Goal: Answer question/provide support

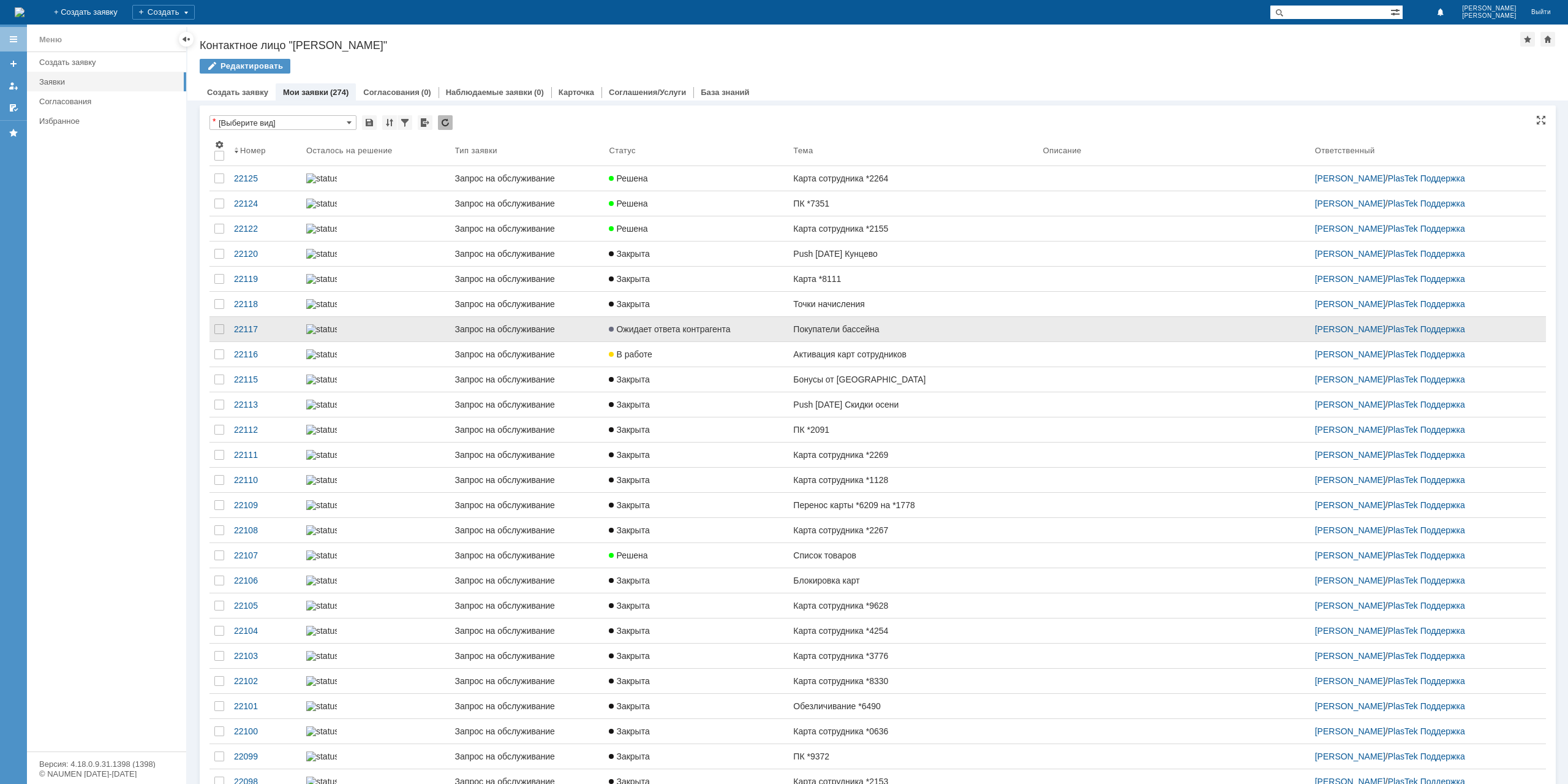
click at [896, 342] on link "Покупатели бассейна" at bounding box center [913, 329] width 249 height 25
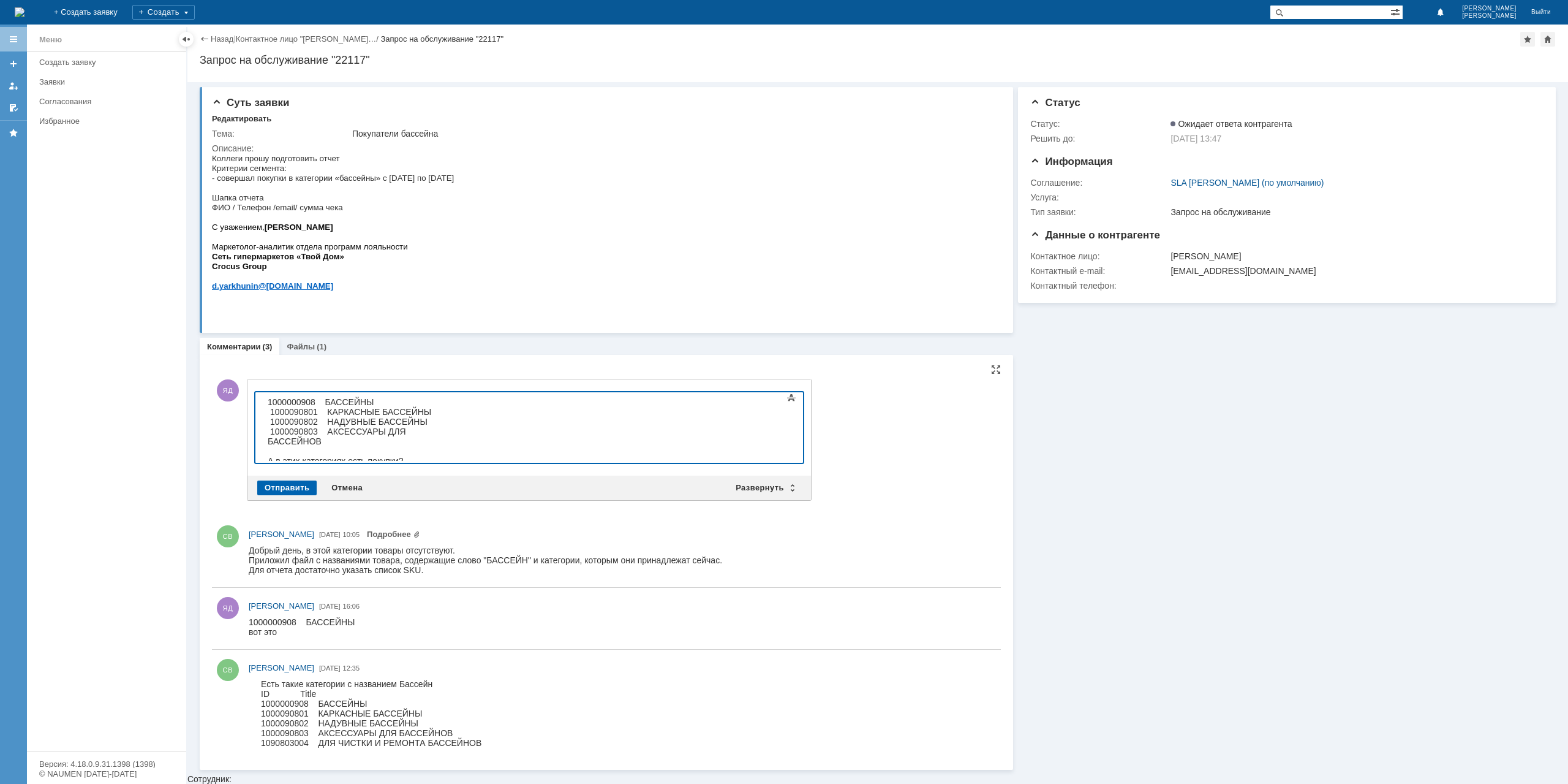
click at [259, 486] on div "Отправить" at bounding box center [287, 488] width 59 height 15
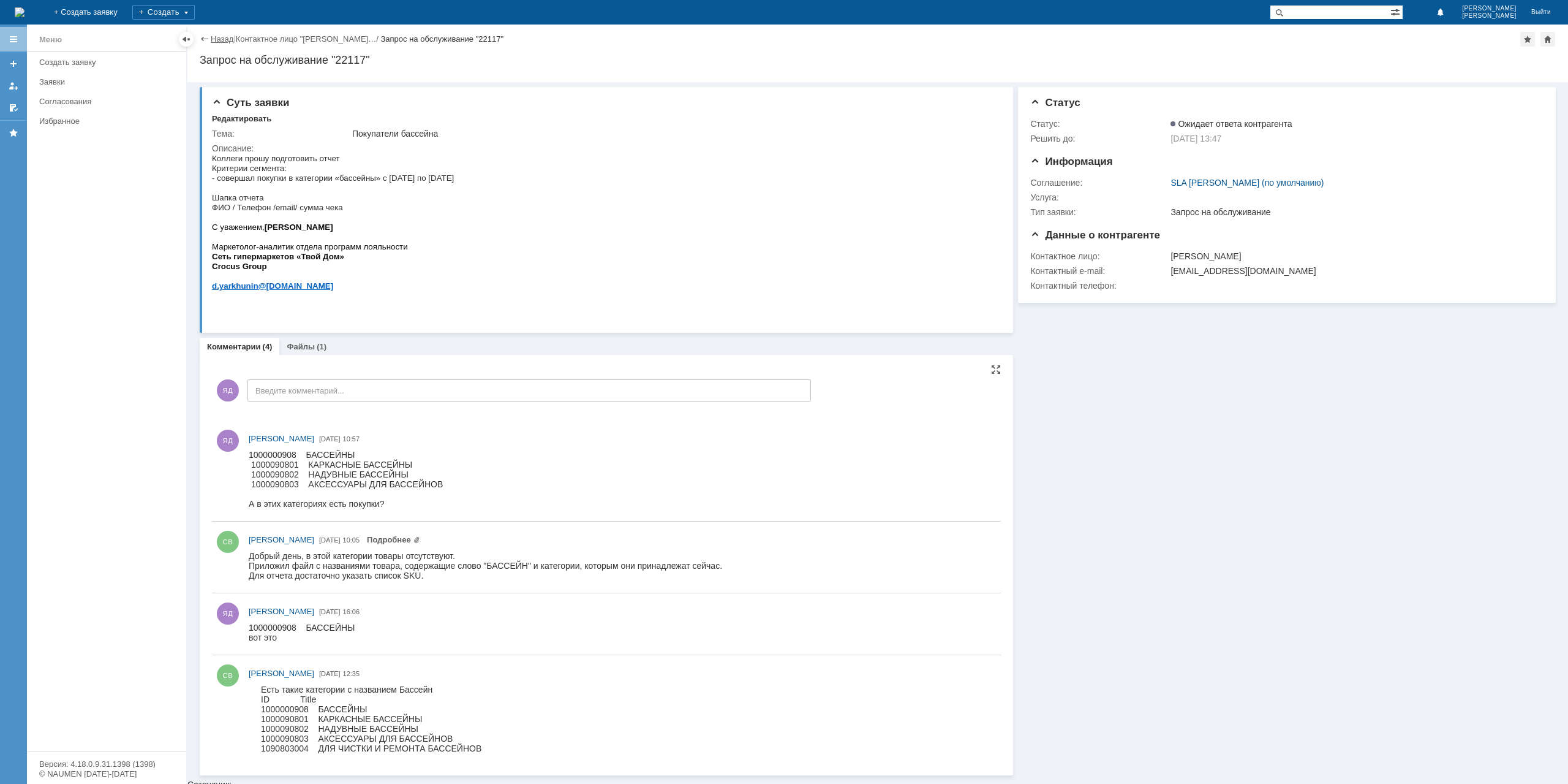
click at [213, 38] on link "Назад" at bounding box center [222, 38] width 23 height 9
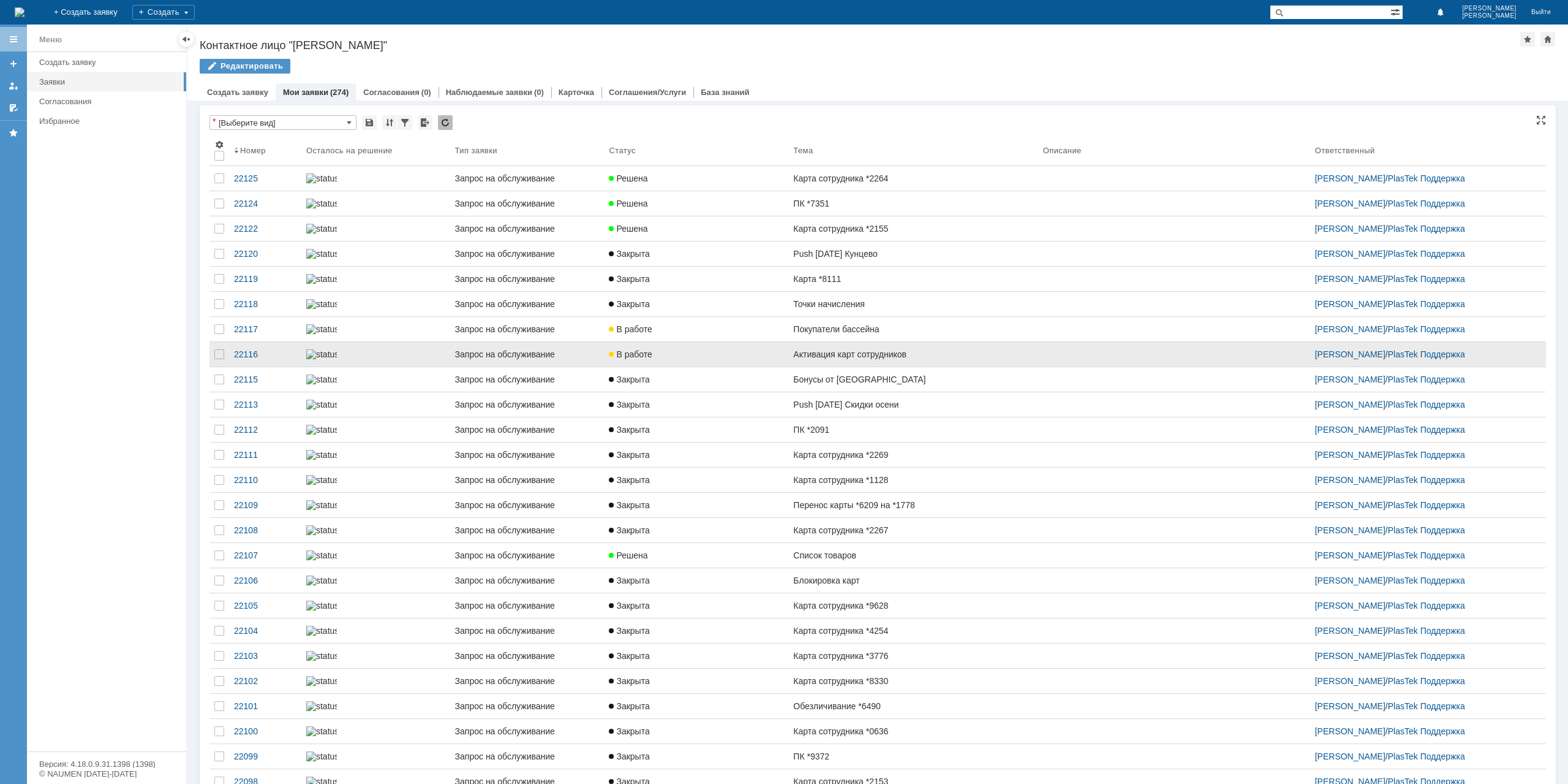
click at [878, 359] on div "Активация карт сотрудников" at bounding box center [913, 354] width 240 height 10
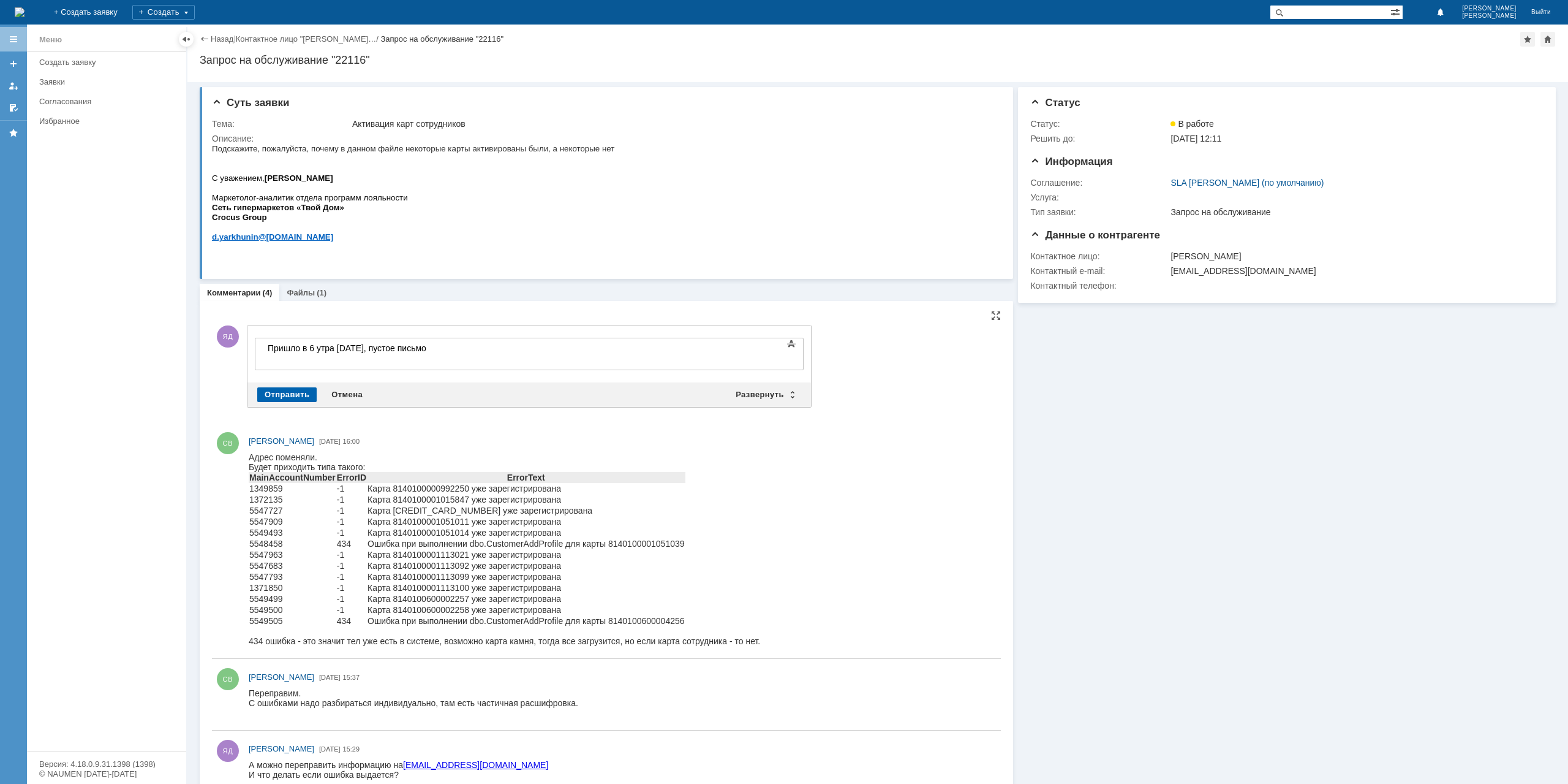
click at [290, 396] on div "Отправить" at bounding box center [287, 395] width 59 height 15
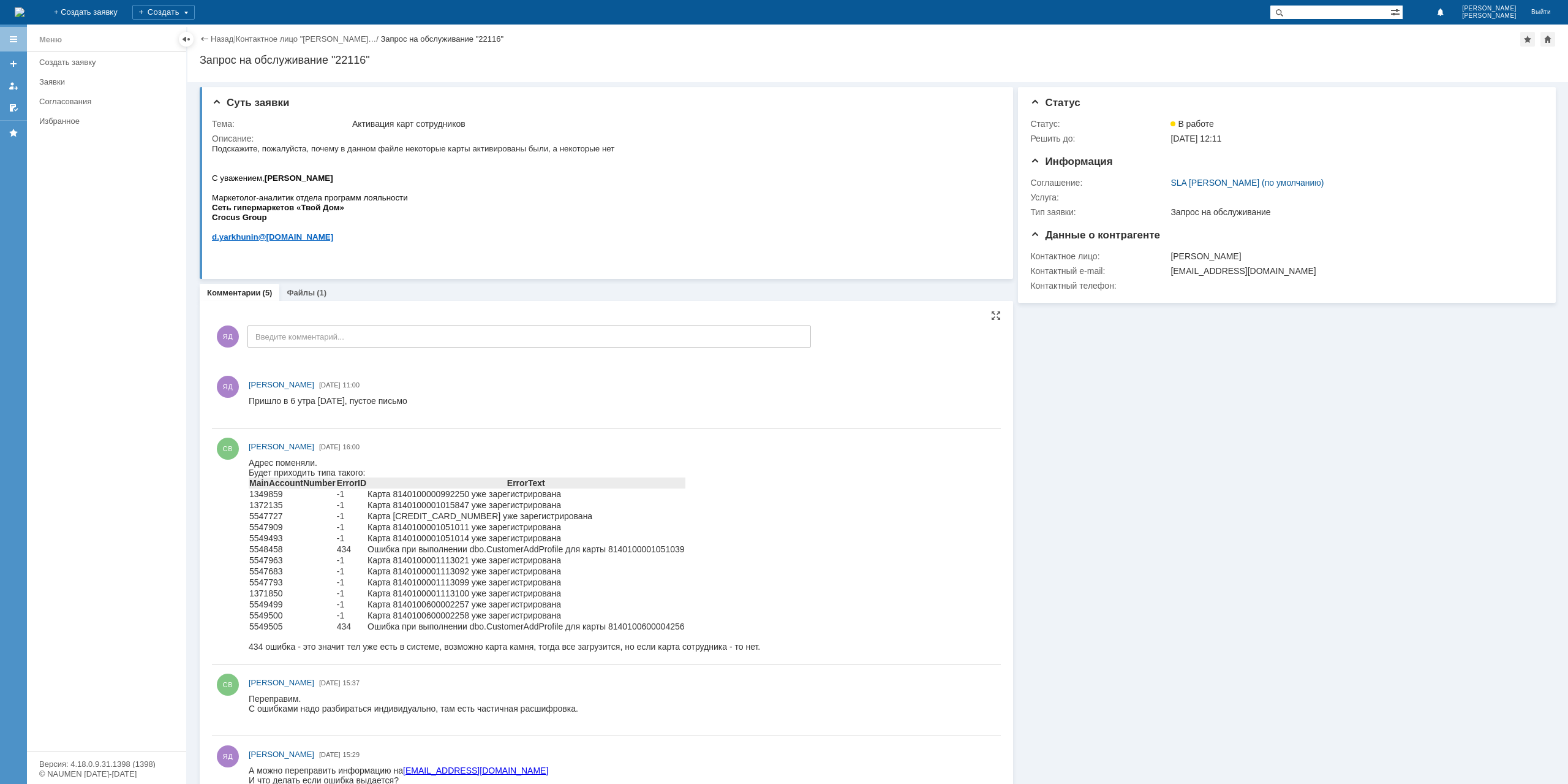
click at [432, 528] on td "Карта 8140100001051011 уже зарегистрирована" at bounding box center [526, 527] width 319 height 11
click at [432, 528] on td "Карта 8140100001051011 уже зарегистрирована" at bounding box center [526, 527] width 319 height 11
click at [431, 527] on td "Карта 8140100001051011 уже зарегистрирована" at bounding box center [526, 527] width 319 height 11
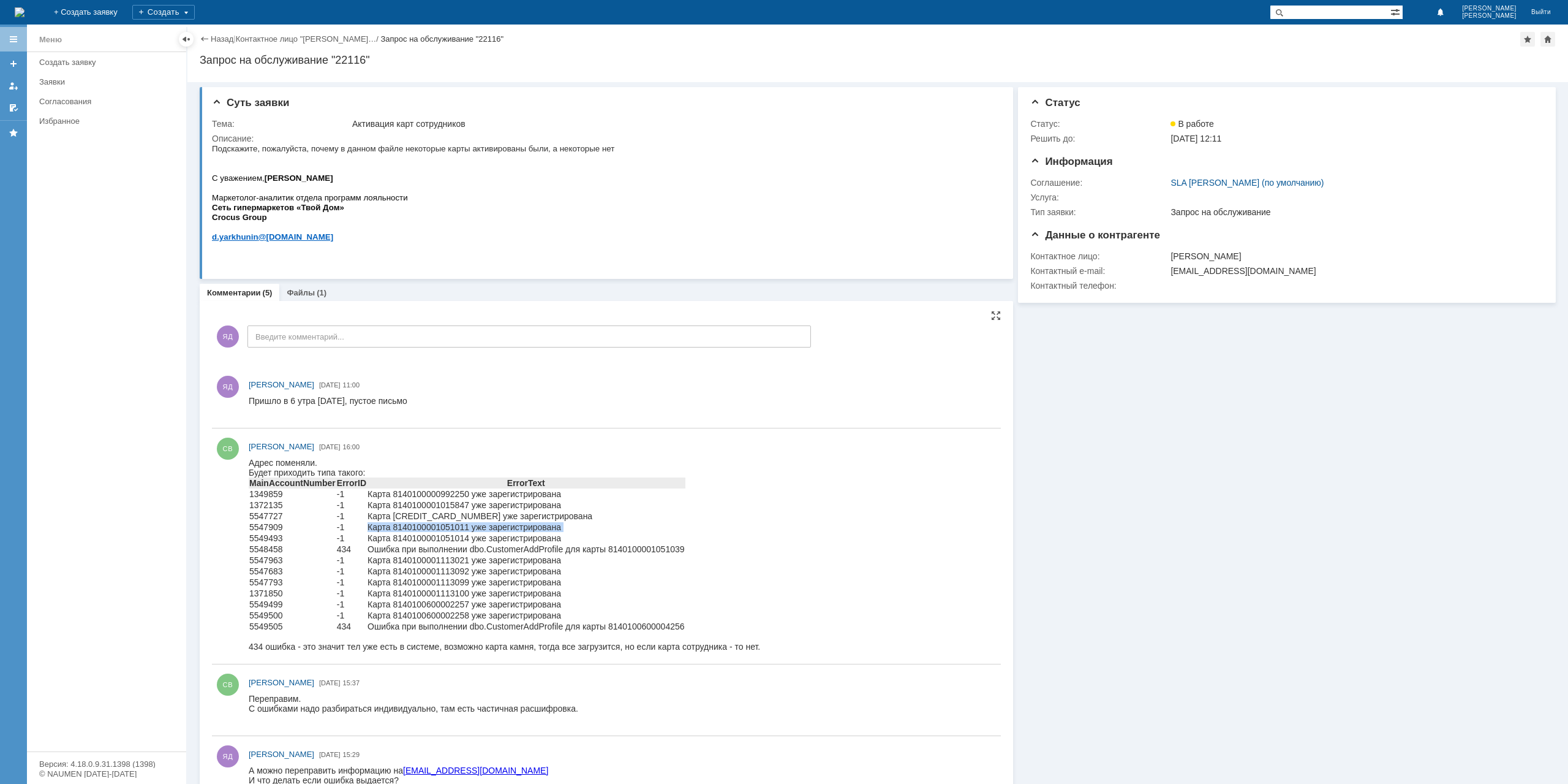
click at [438, 527] on td "Карта 8140100001051011 уже зарегистрирована" at bounding box center [526, 527] width 319 height 11
click at [483, 570] on td "Карта 8140100001113092 уже зарегистрирована" at bounding box center [526, 572] width 319 height 11
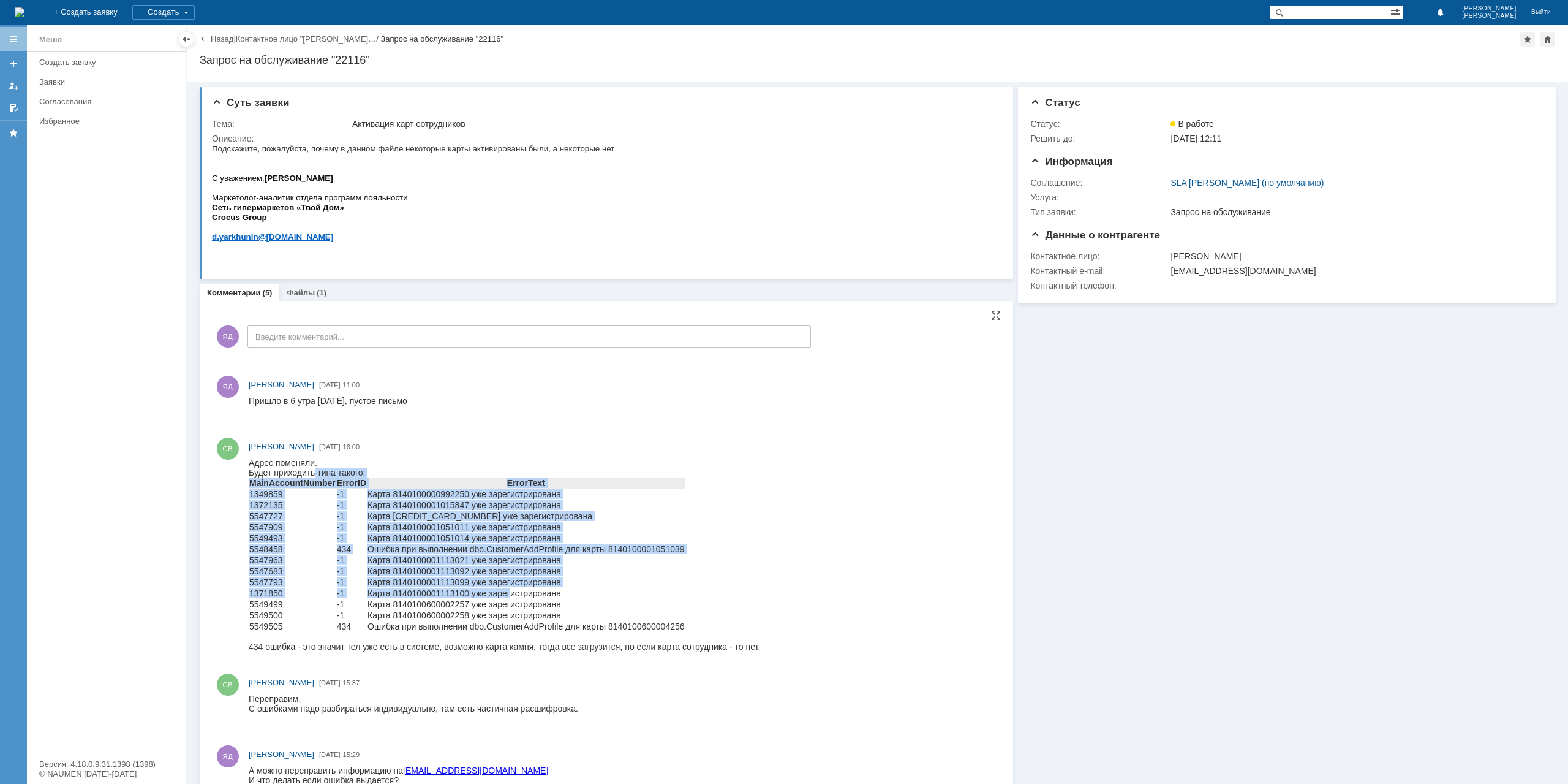
drag, startPoint x: 511, startPoint y: 595, endPoint x: 316, endPoint y: 474, distance: 229.5
click at [316, 474] on div "Адрес поменяли. Будет приходить типа такого: MainAccountNumber ErrorID ErrorTex…" at bounding box center [504, 554] width 512 height 193
click at [411, 515] on td "Карта [CREDIT_CARD_NUMBER] уже зарегистрирована" at bounding box center [526, 516] width 319 height 11
click at [497, 561] on td "Карта 8140100001113021 уже зарегистрирована" at bounding box center [526, 560] width 319 height 11
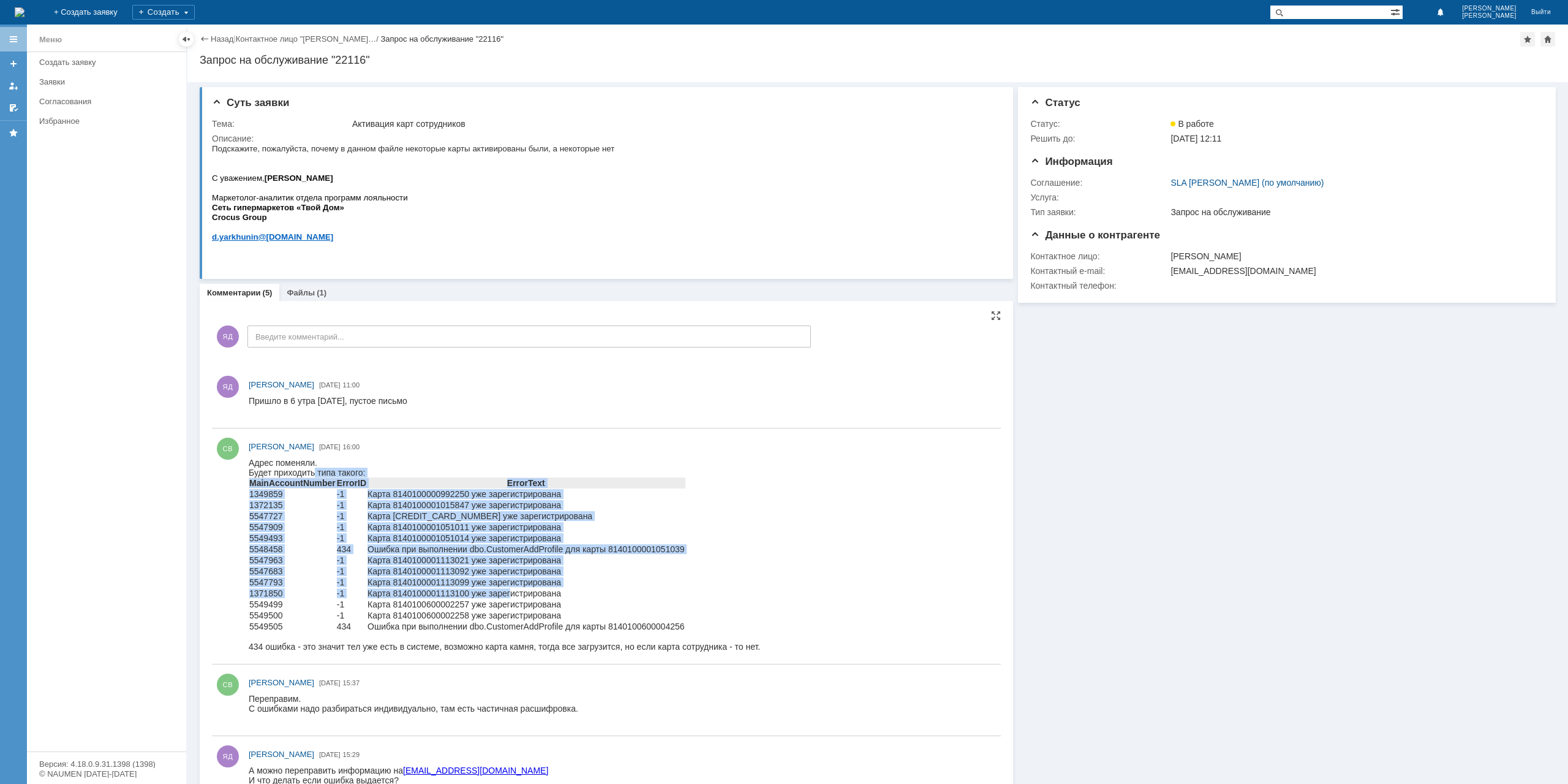
click at [484, 591] on td "Карта 8140100001113100 уже зарегистрирована" at bounding box center [526, 593] width 319 height 11
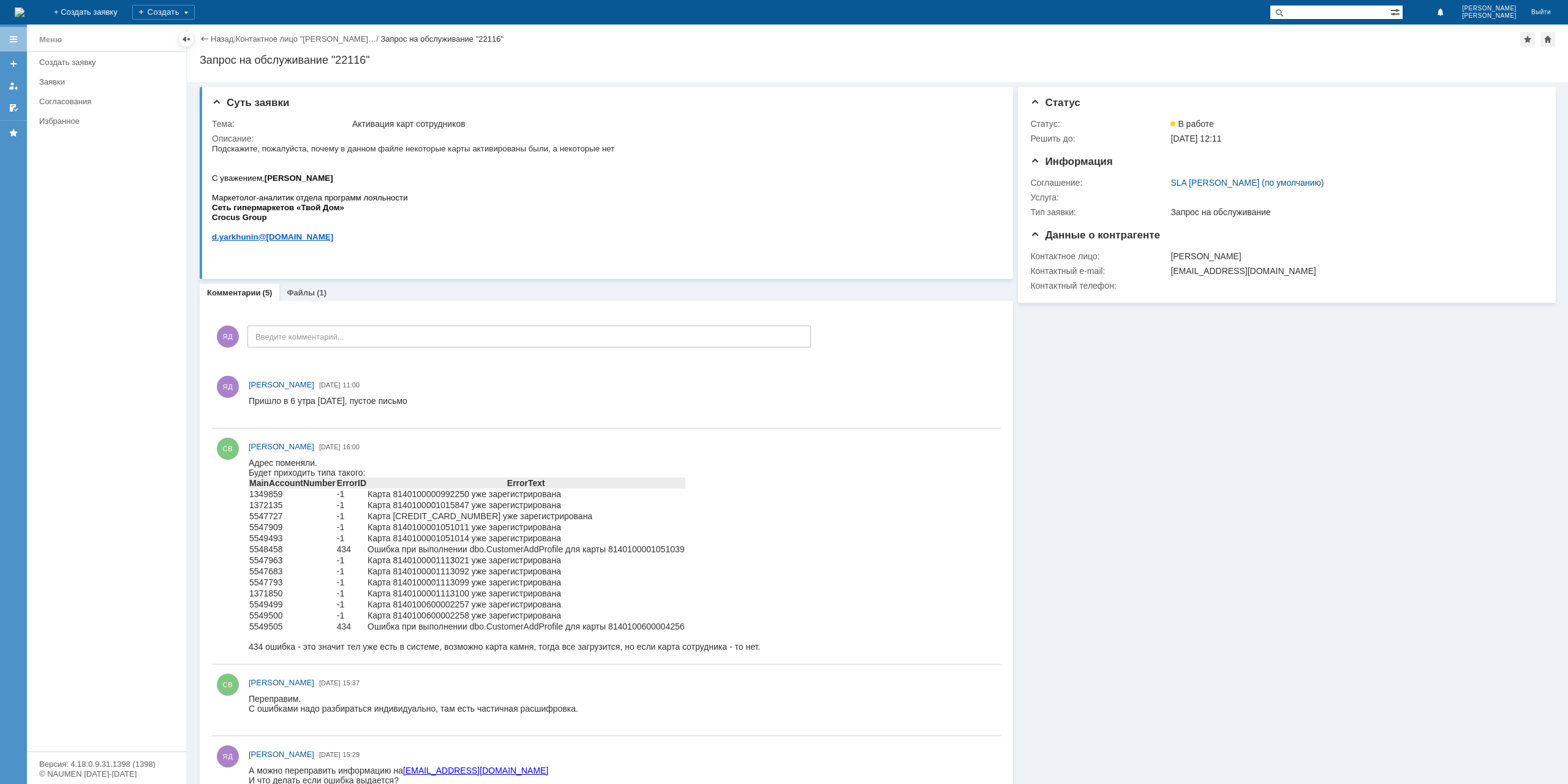
click at [450, 354] on div "ЯД Введите комментарий..." at bounding box center [511, 338] width 599 height 57
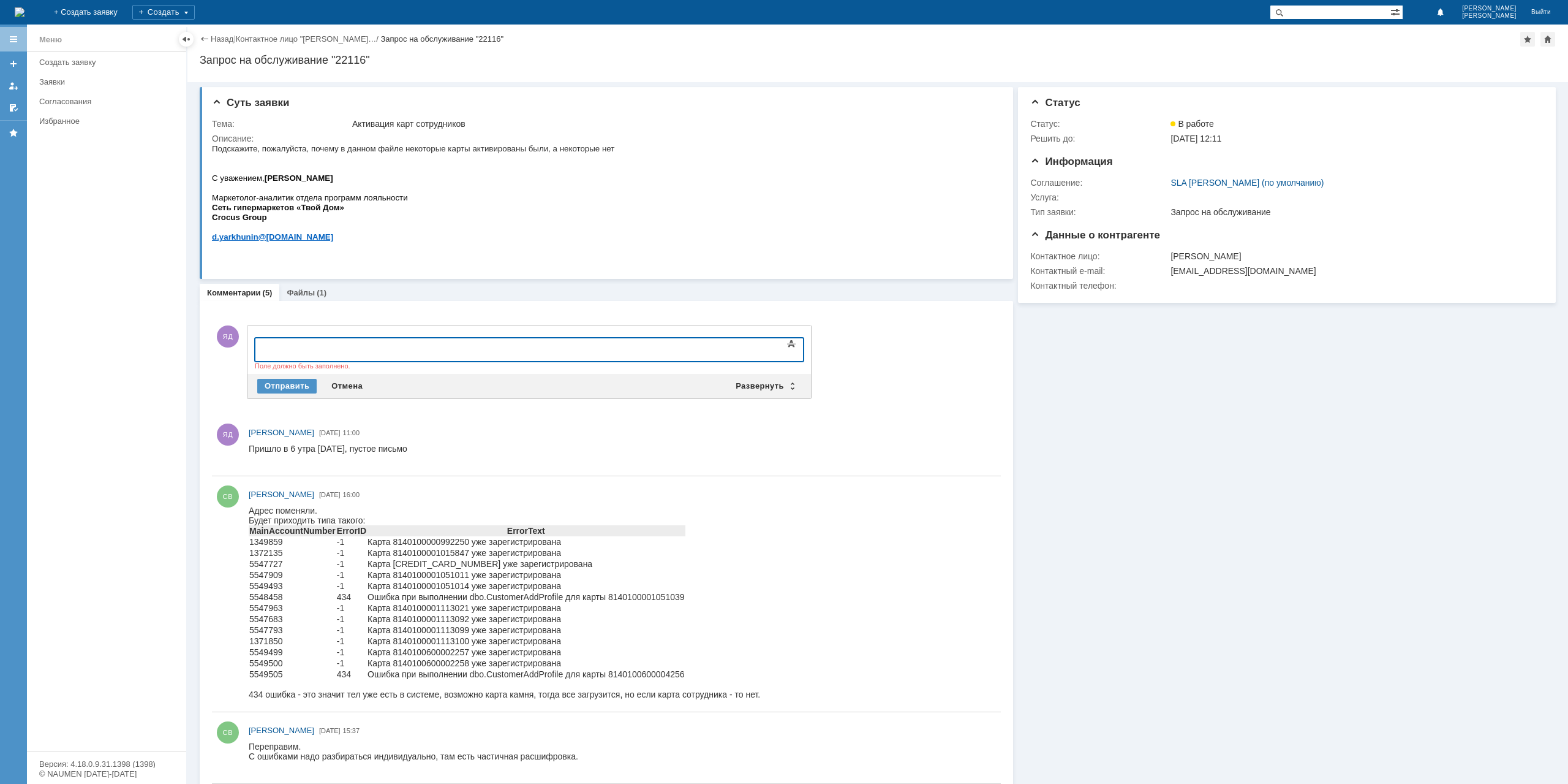
click at [443, 538] on td "Карта 8140100000992250 уже зарегистрирована" at bounding box center [526, 541] width 319 height 11
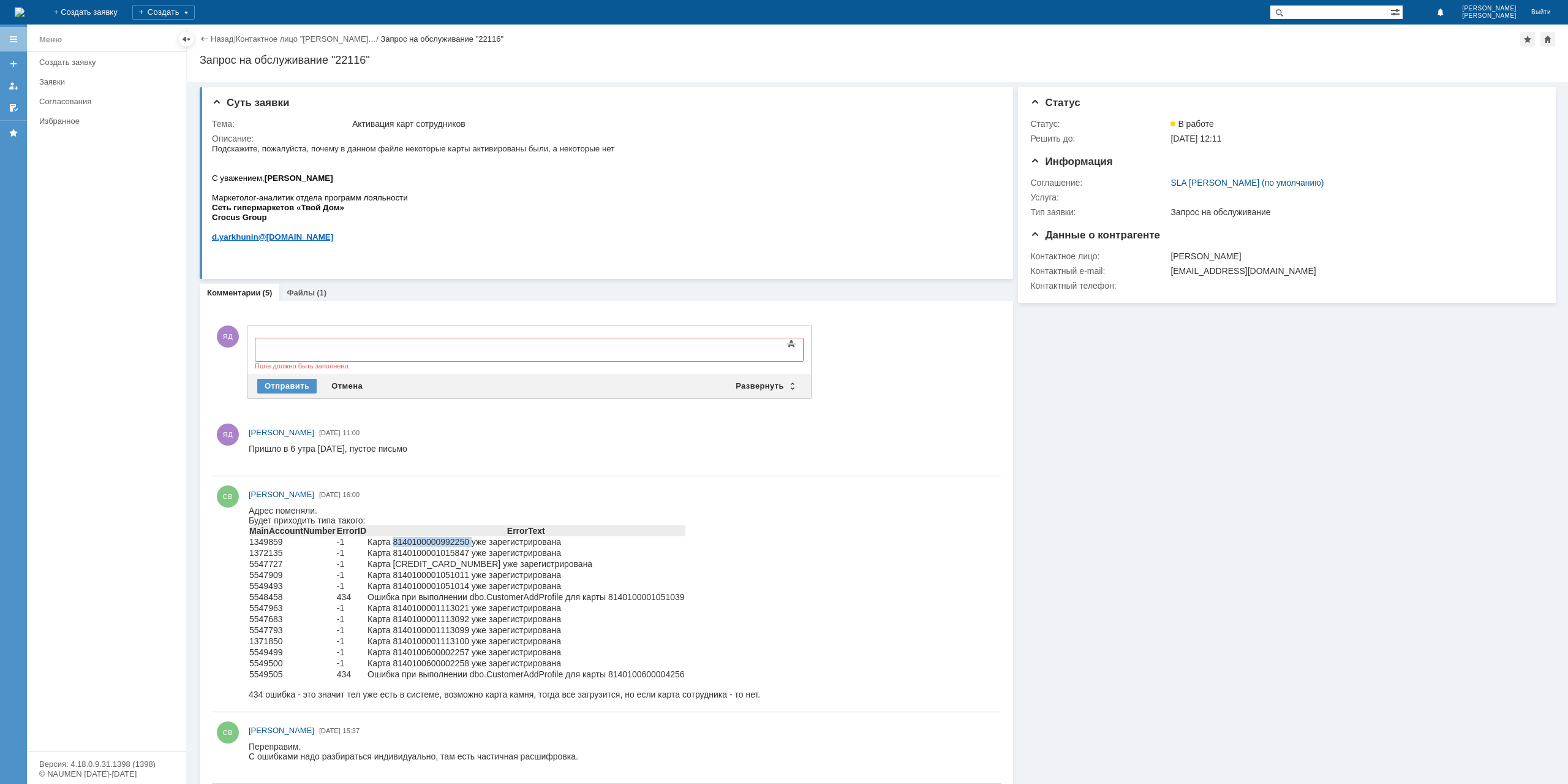
copy td "8140100000992250"
click at [429, 556] on td "Карта 8140100001015847 уже зарегистрирована" at bounding box center [526, 552] width 319 height 11
copy td "8140100001015847"
click at [405, 565] on td "Карта [CREDIT_CARD_NUMBER] уже зарегистрирована" at bounding box center [526, 564] width 319 height 11
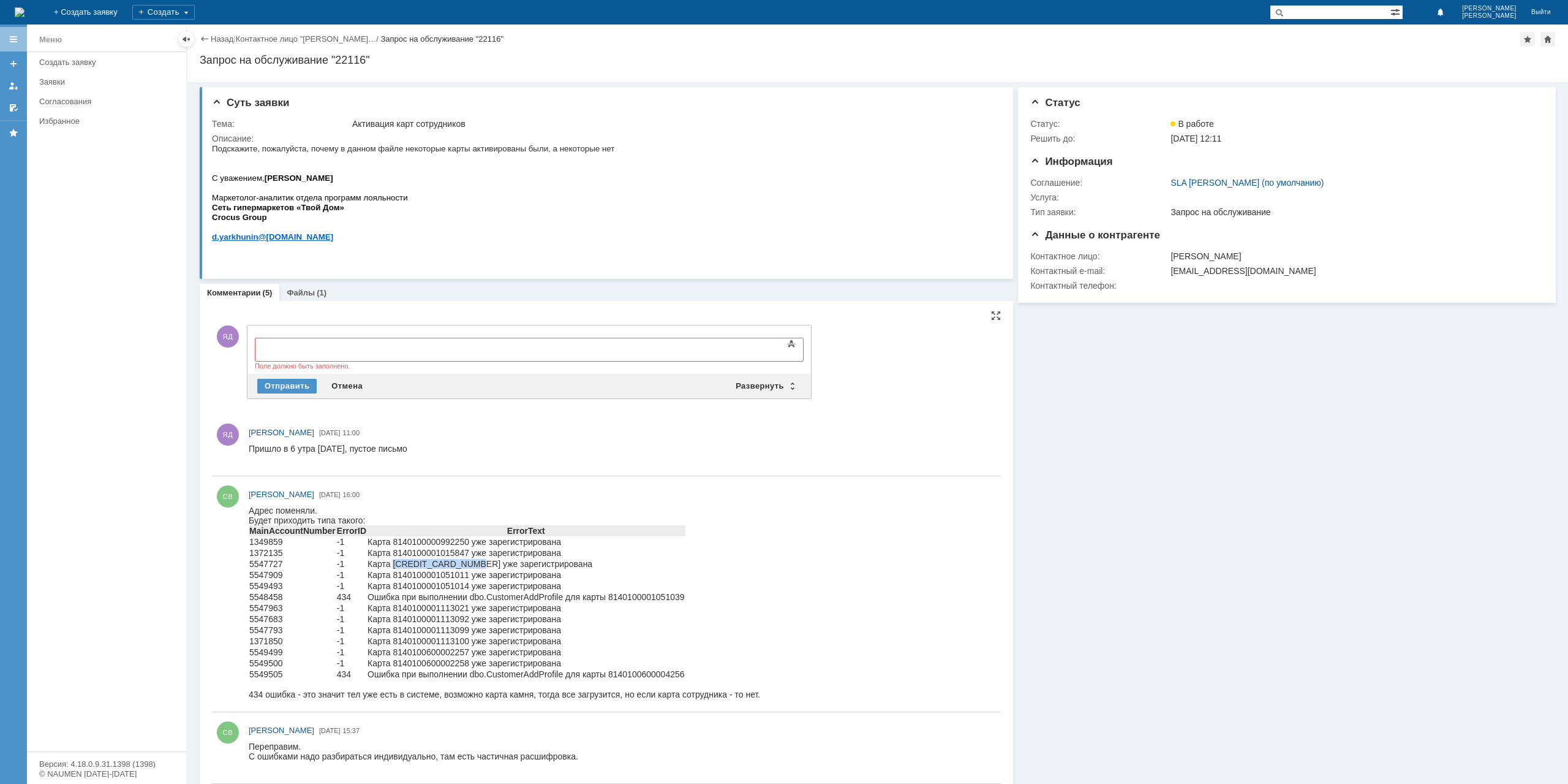
click at [405, 565] on td "Карта [CREDIT_CARD_NUMBER] уже зарегистрирована" at bounding box center [526, 564] width 319 height 11
copy td "8140100001051004"
click at [440, 579] on td "Карта 8140100001051011 уже зарегистрирована" at bounding box center [526, 575] width 319 height 11
copy td "8140100001051011"
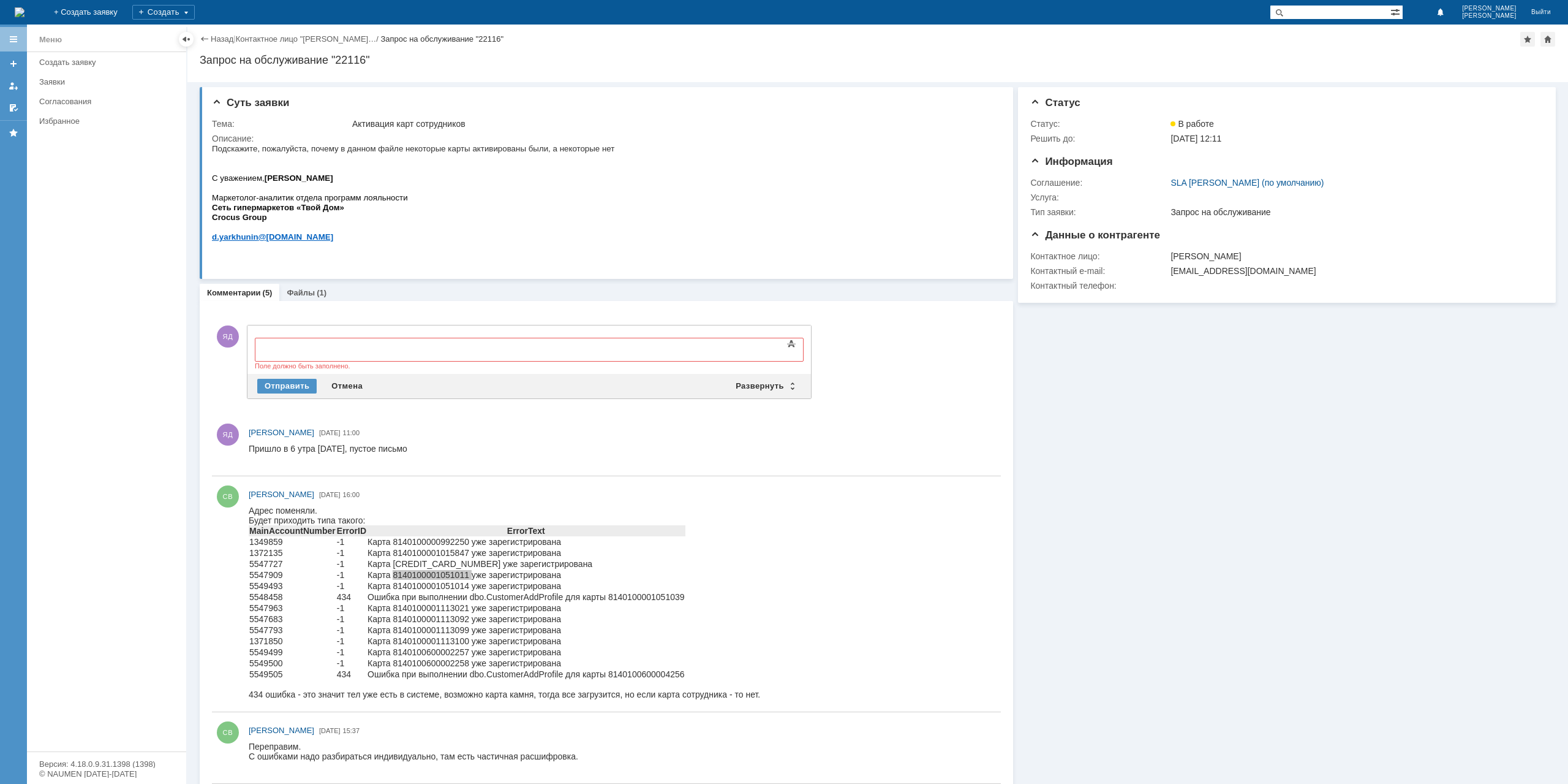
click at [316, 346] on div at bounding box center [354, 348] width 174 height 10
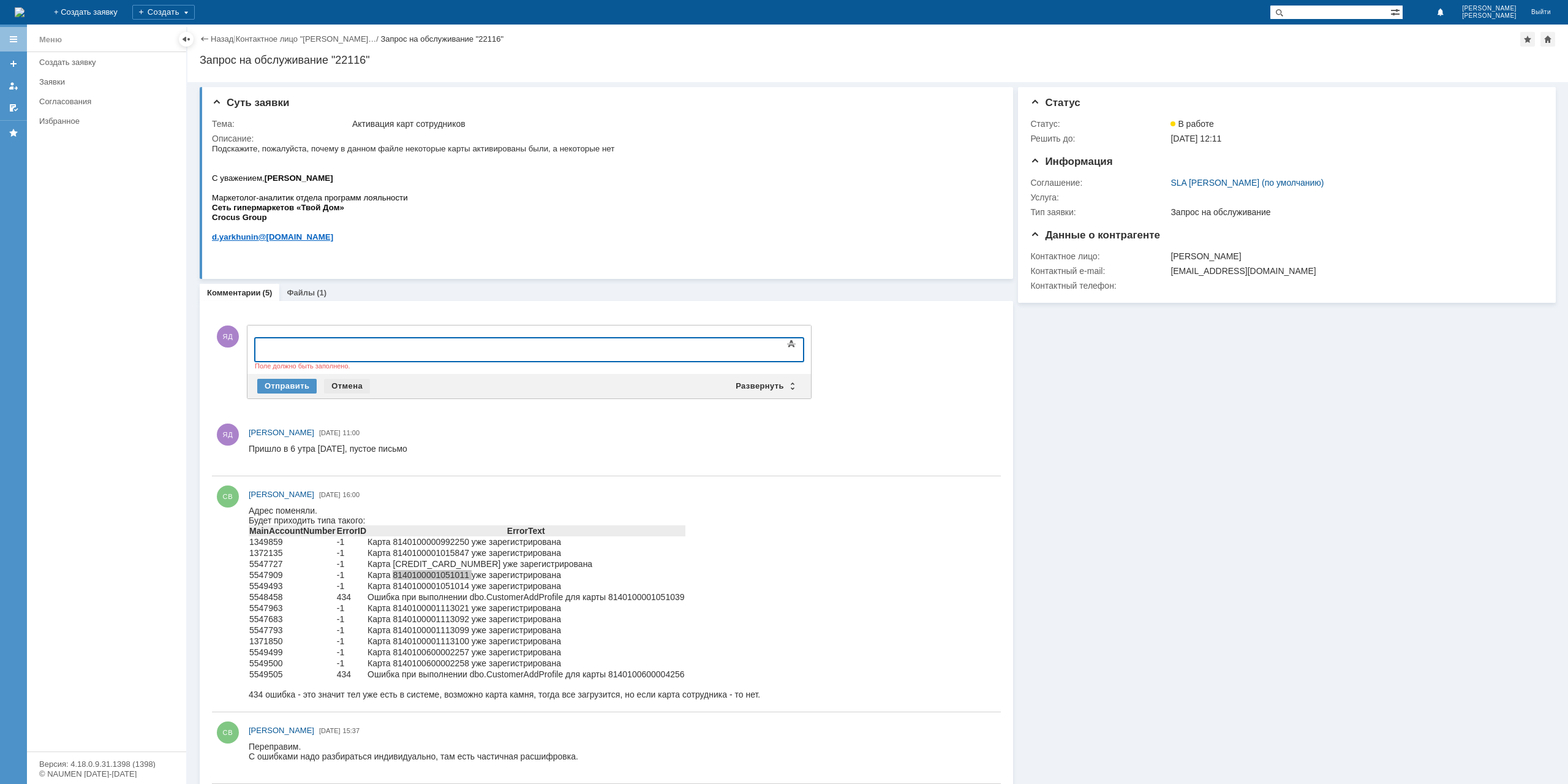
click at [349, 381] on div "Отмена" at bounding box center [347, 386] width 46 height 15
click at [295, 384] on div "Отправить" at bounding box center [287, 386] width 59 height 15
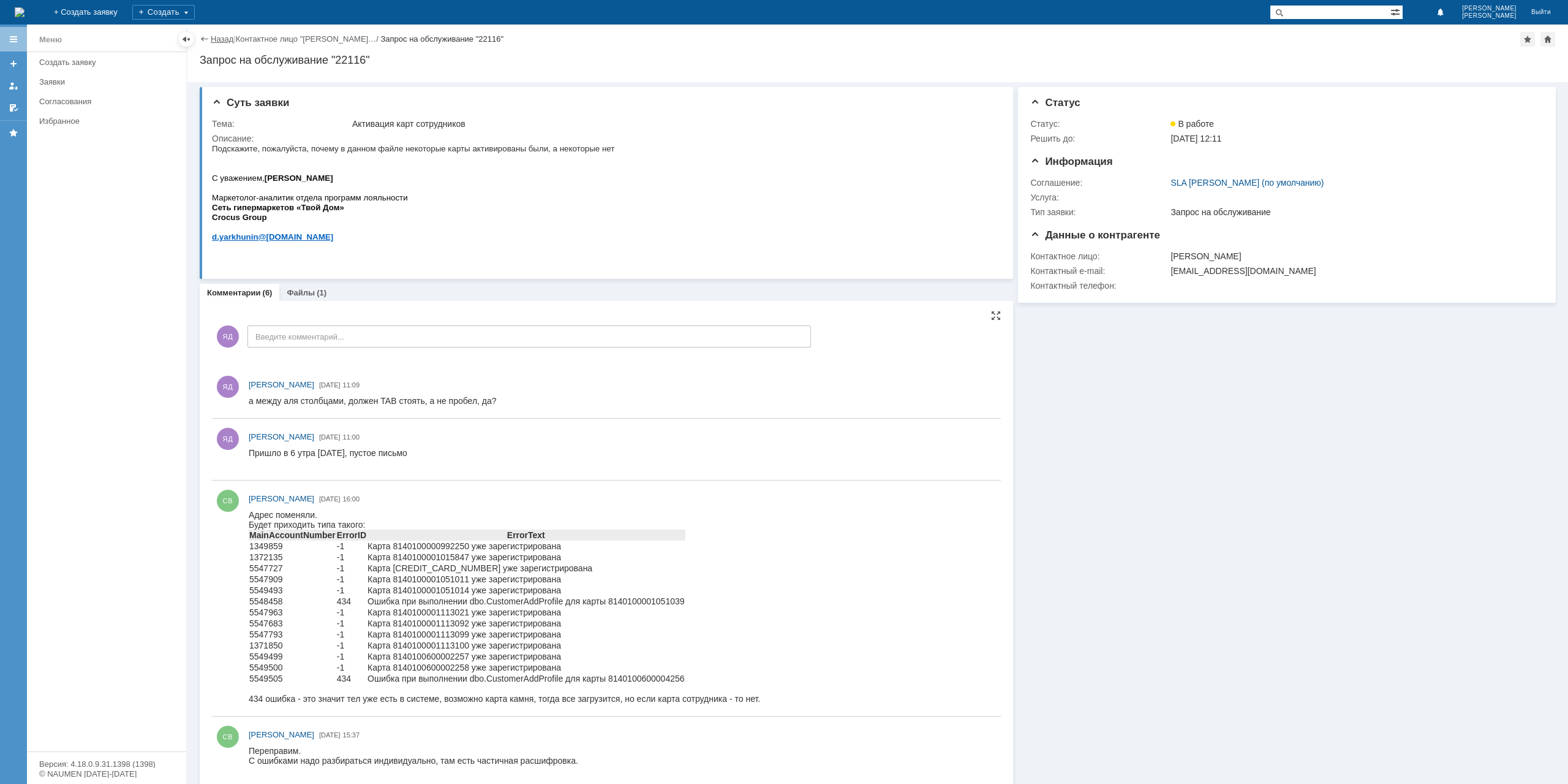
click at [216, 35] on link "Назад" at bounding box center [222, 38] width 23 height 9
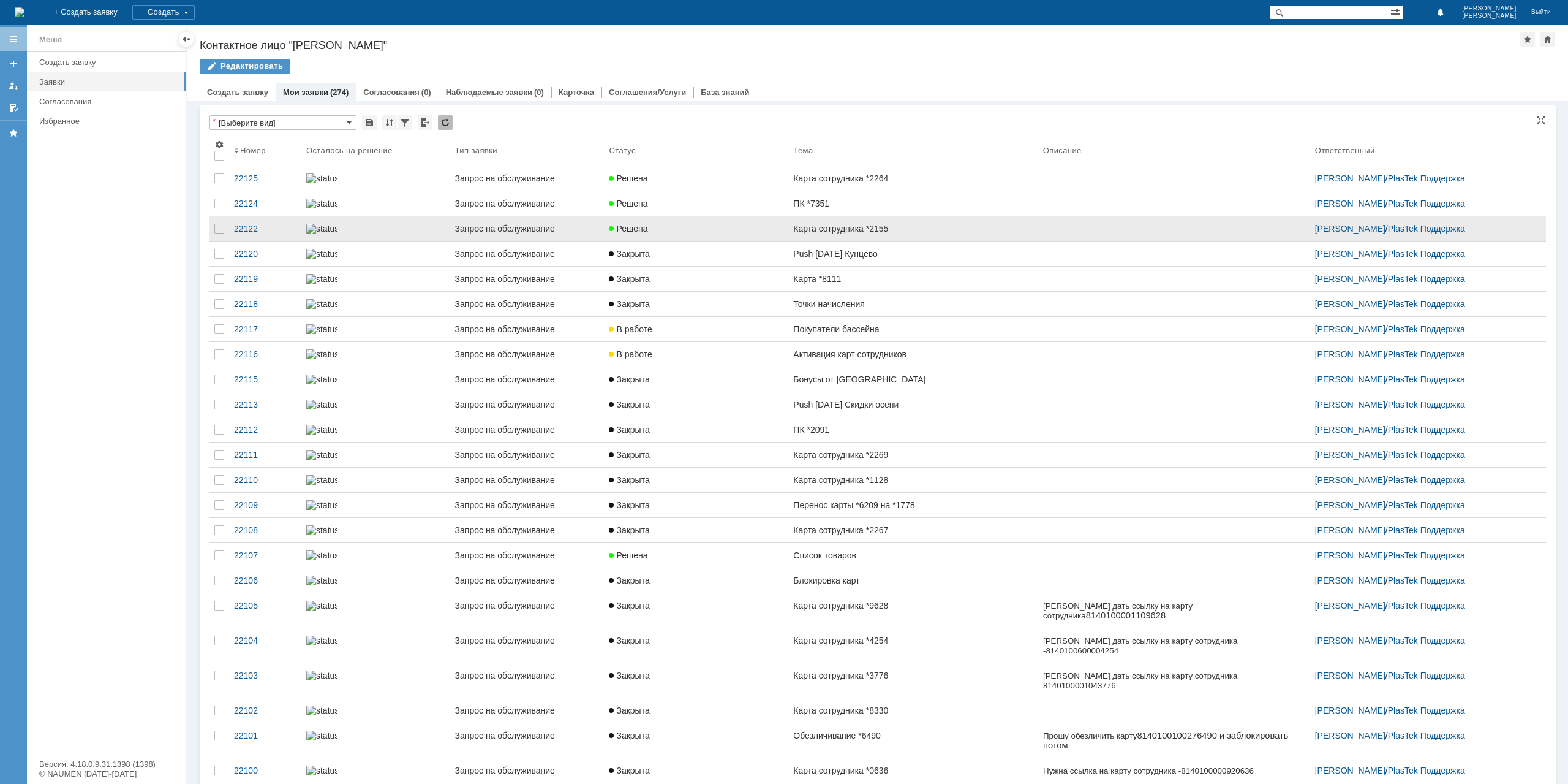
click at [903, 234] on div "Карта сотрудника *2155" at bounding box center [913, 228] width 240 height 10
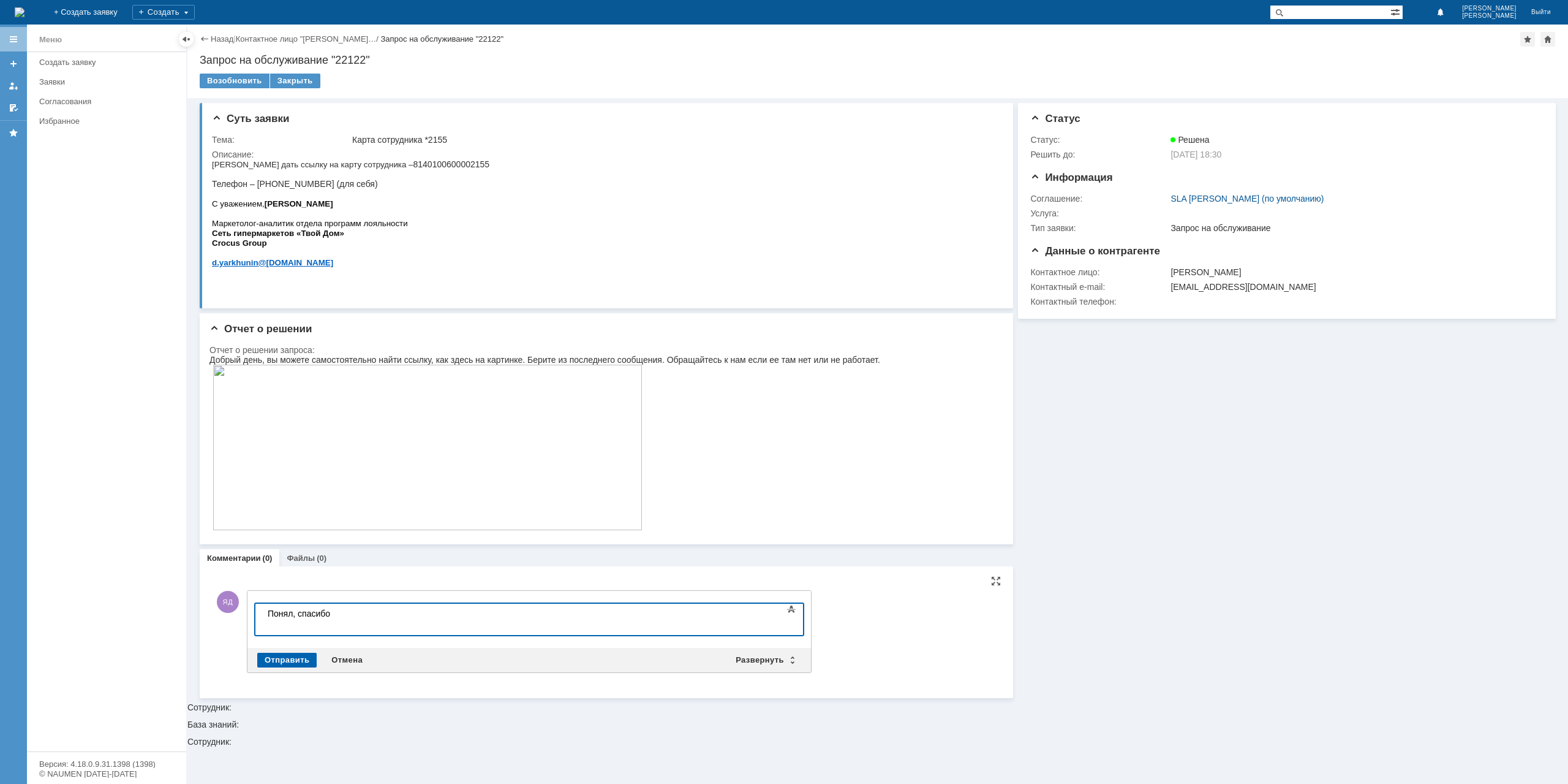
click at [278, 658] on div "Отправить" at bounding box center [287, 660] width 59 height 15
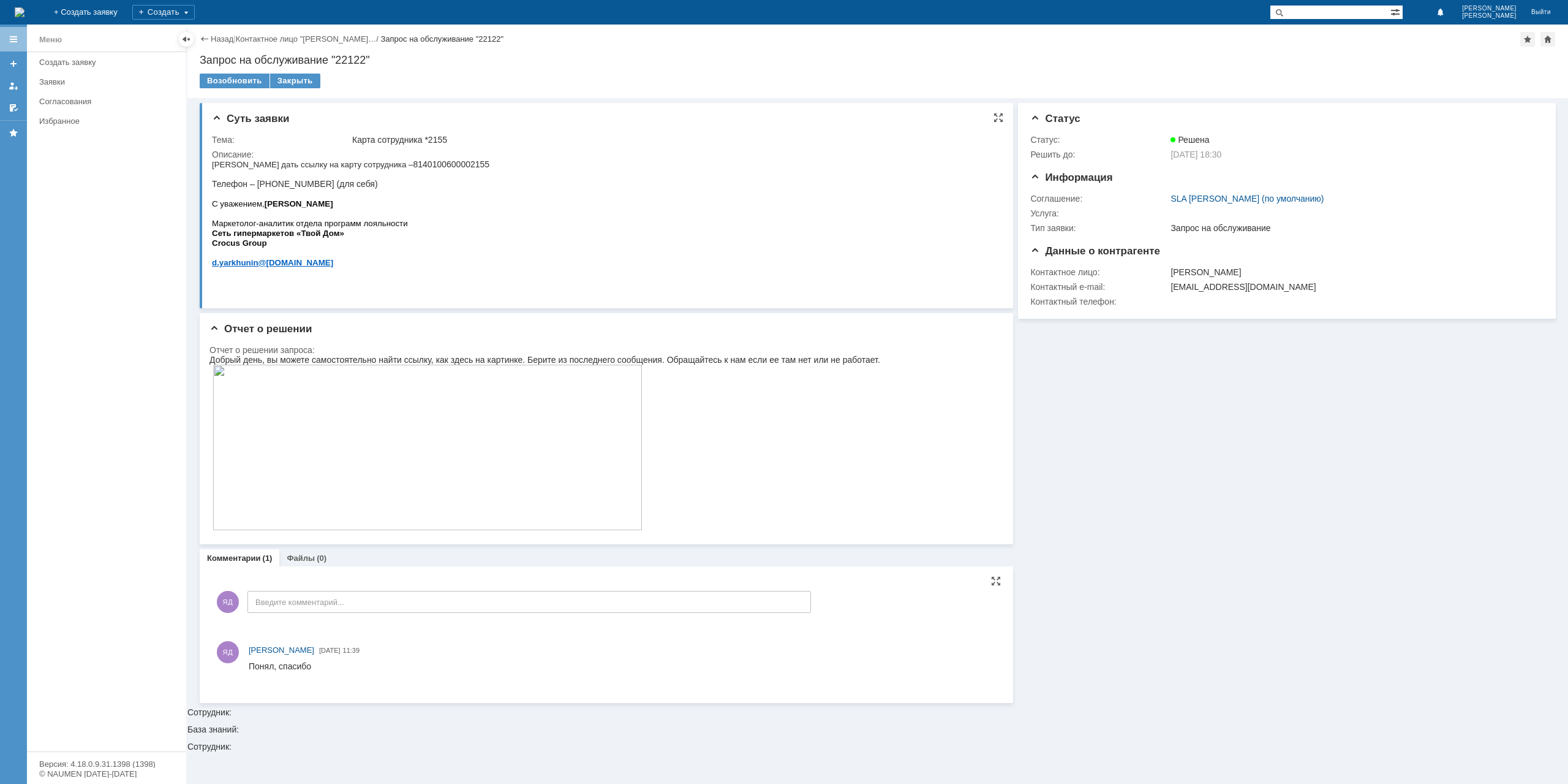
click at [399, 158] on div "Описание:" at bounding box center [603, 154] width 784 height 10
click at [399, 164] on span "[PHONE_NUMBER] Телефон – [PHONE_NUMBER] (для себя)" at bounding box center [350, 174] width 277 height 29
copy span "8140100600002155"
click at [221, 39] on link "Назад" at bounding box center [222, 38] width 23 height 9
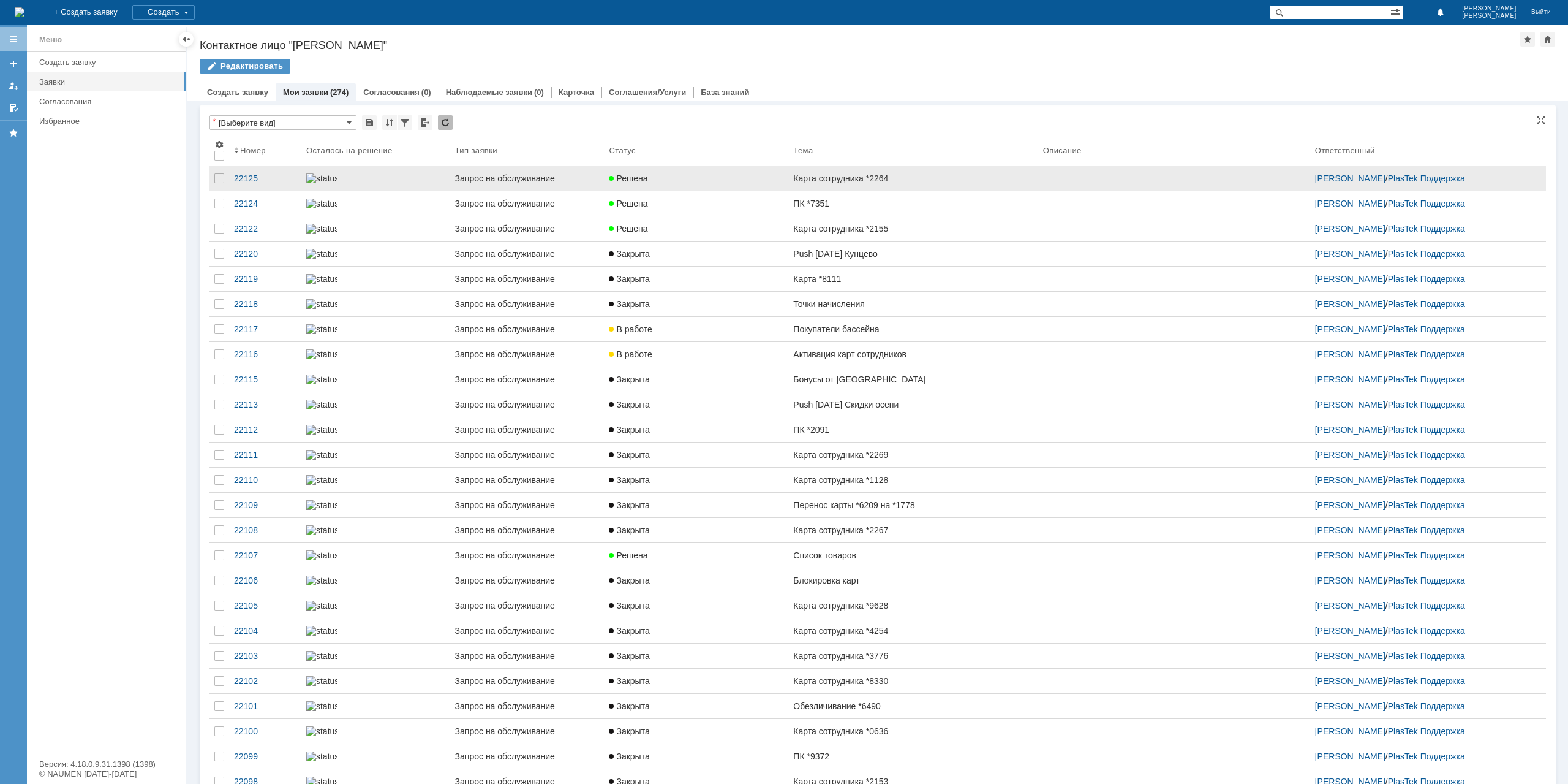
click at [768, 182] on div "Решена" at bounding box center [696, 178] width 175 height 10
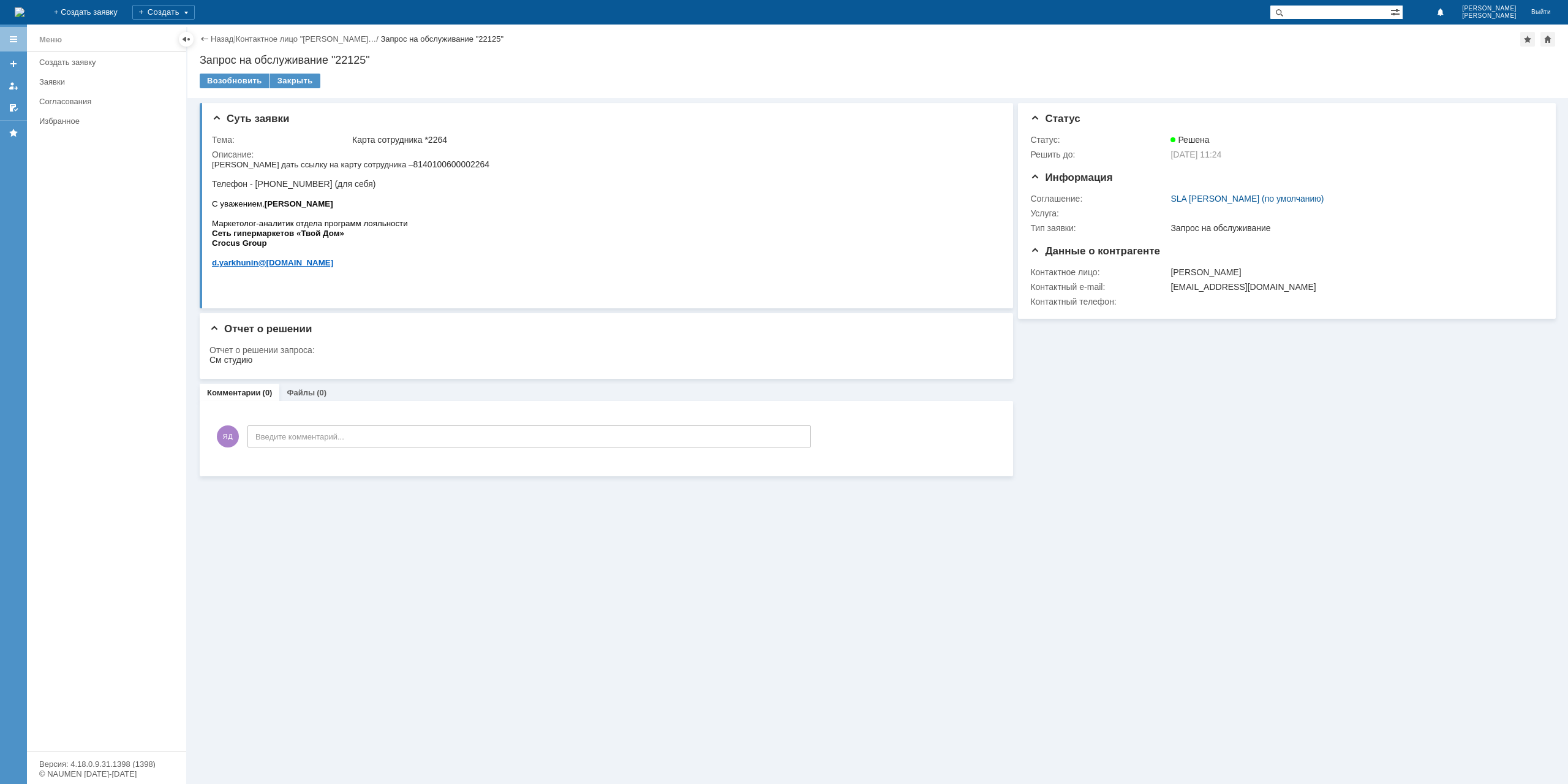
click at [423, 162] on span "8140100600002264 Телефон - +79998969538 (для себя)" at bounding box center [350, 174] width 277 height 29
copy span "8140100600002264"
click at [296, 85] on div "Закрыть" at bounding box center [295, 81] width 50 height 15
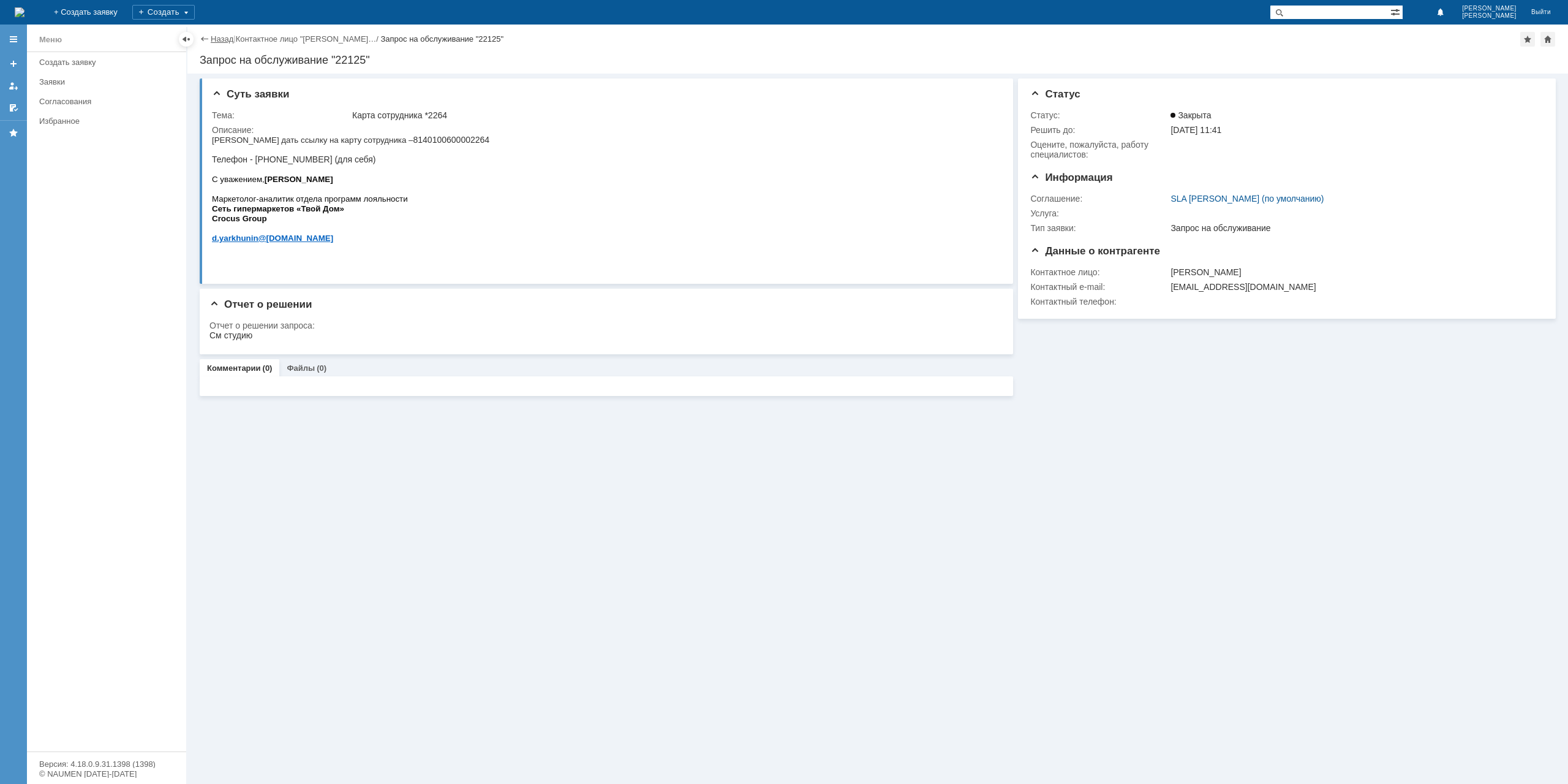
click at [229, 37] on link "Назад" at bounding box center [222, 38] width 23 height 9
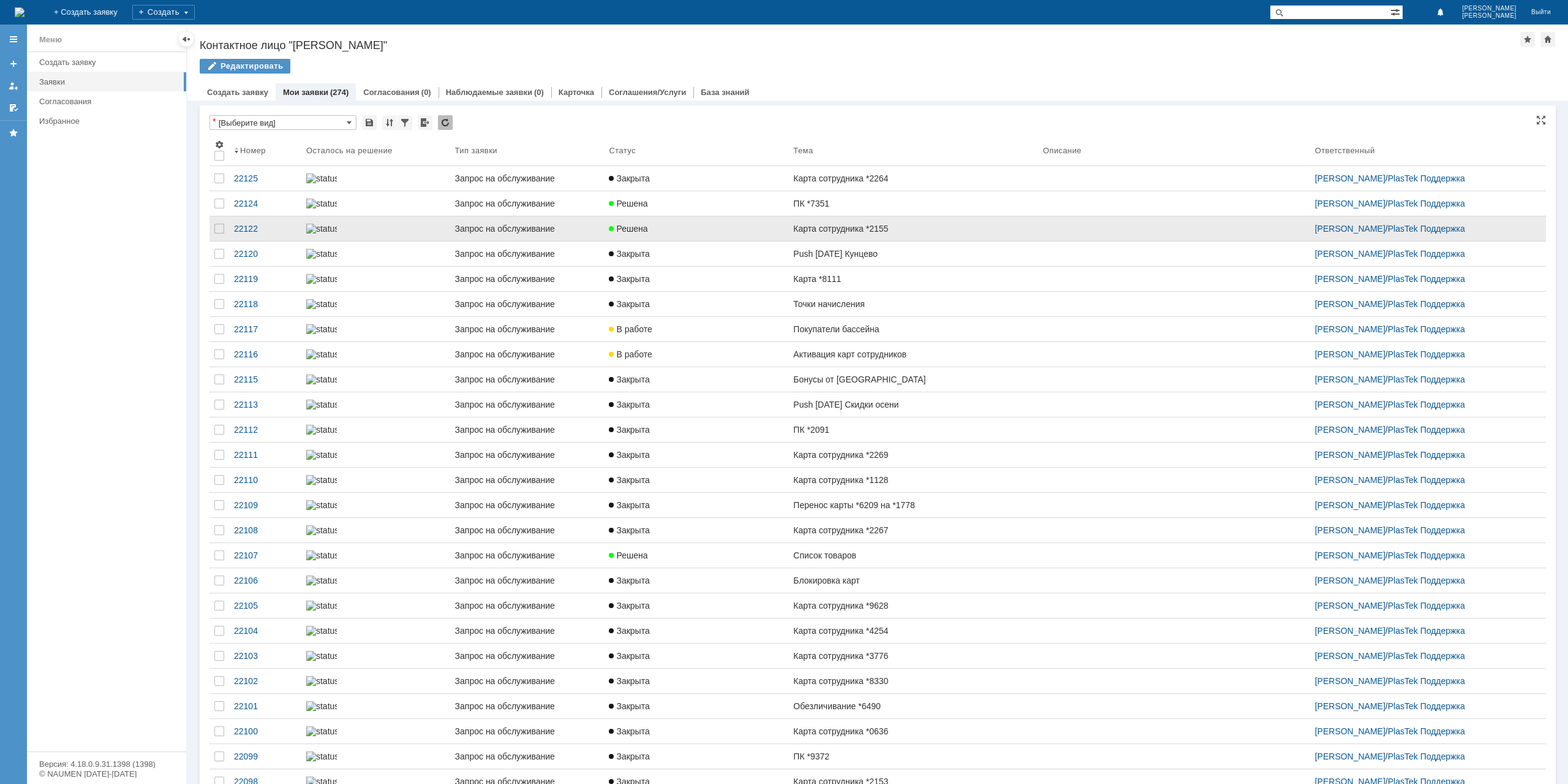
click at [877, 241] on link "Карта сотрудника *2155" at bounding box center [913, 228] width 249 height 25
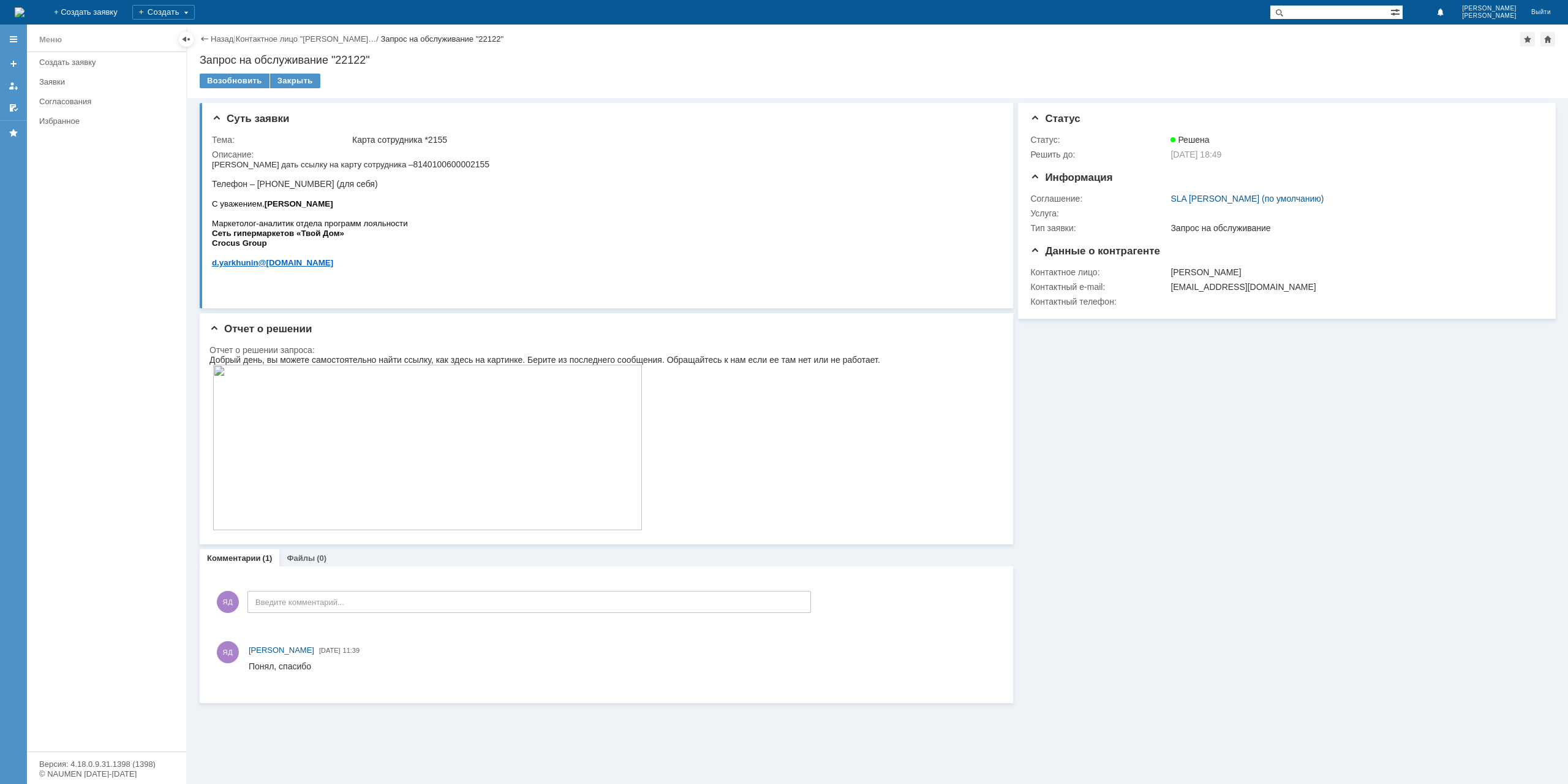
click at [419, 164] on span "[PHONE_NUMBER] Телефон – [PHONE_NUMBER] (для себя)" at bounding box center [350, 174] width 277 height 29
drag, startPoint x: 419, startPoint y: 164, endPoint x: 610, endPoint y: 299, distance: 233.9
click at [419, 164] on span "[PHONE_NUMBER] Телефон – [PHONE_NUMBER] (для себя)" at bounding box center [350, 174] width 277 height 29
copy span "8140100600002155"
click at [303, 75] on div "Закрыть" at bounding box center [295, 81] width 50 height 15
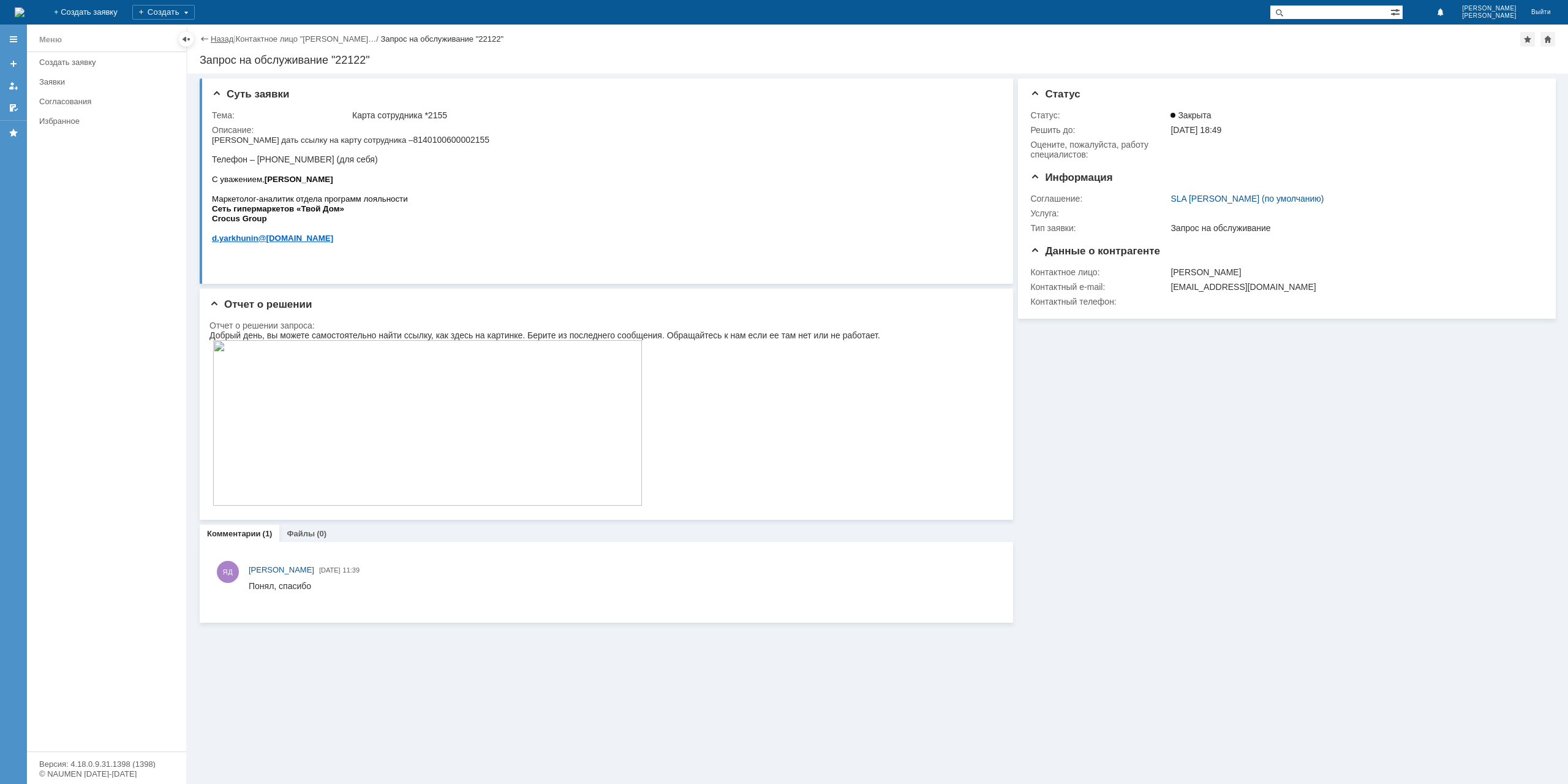
click at [222, 41] on link "Назад" at bounding box center [222, 38] width 23 height 9
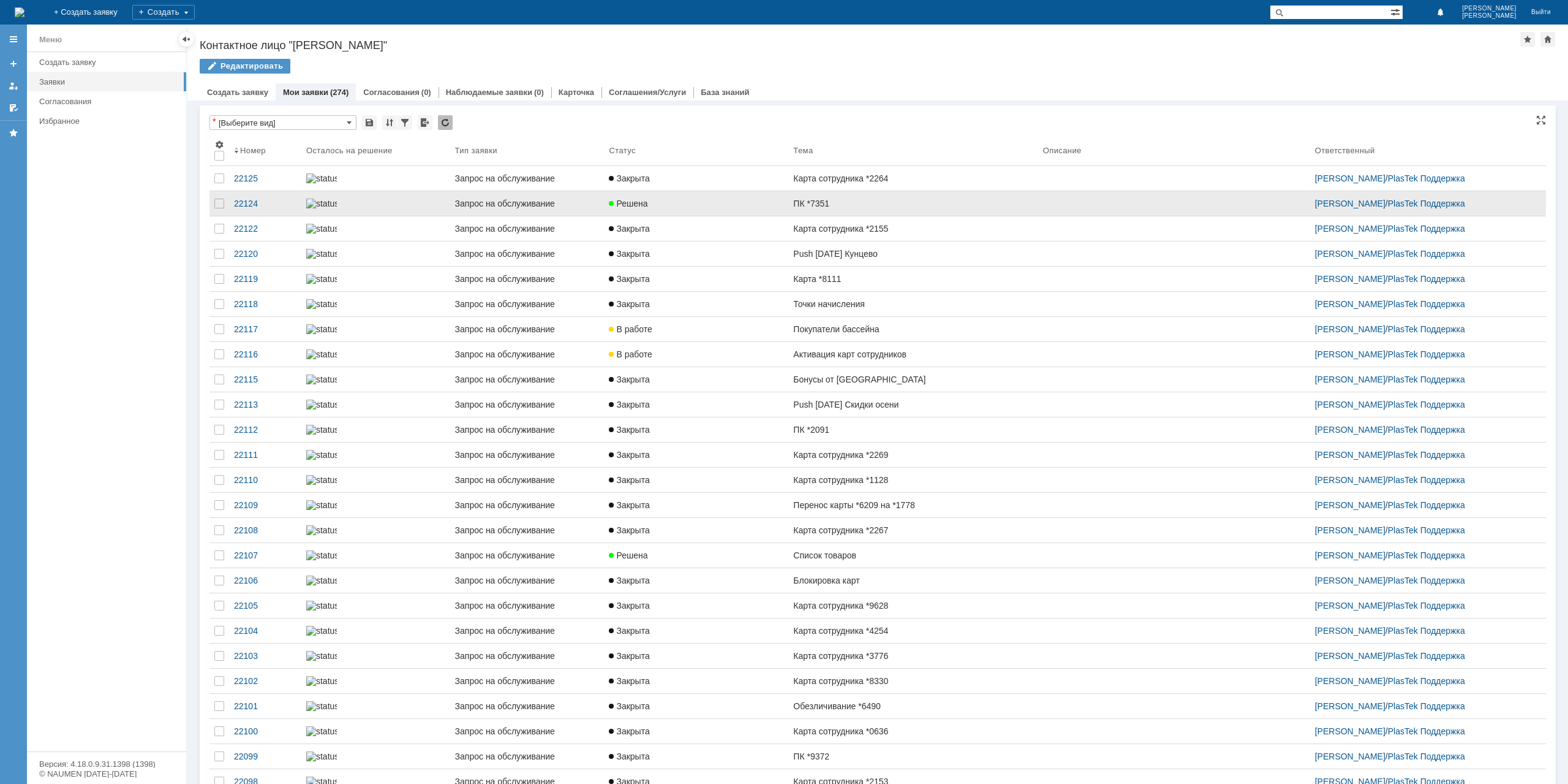
click at [861, 215] on link "ПК *7351" at bounding box center [913, 203] width 249 height 25
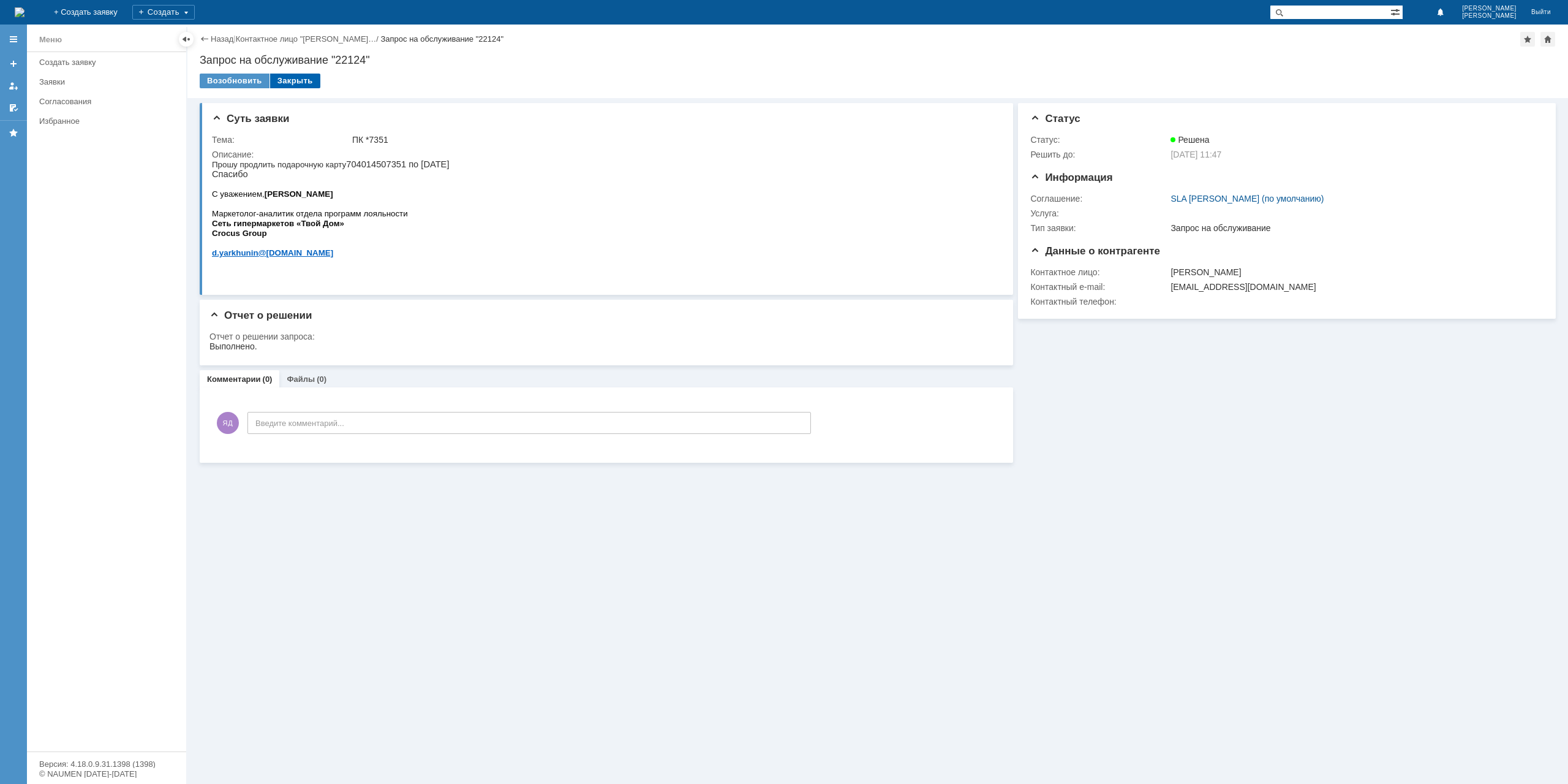
click at [293, 82] on div "Закрыть" at bounding box center [295, 81] width 50 height 15
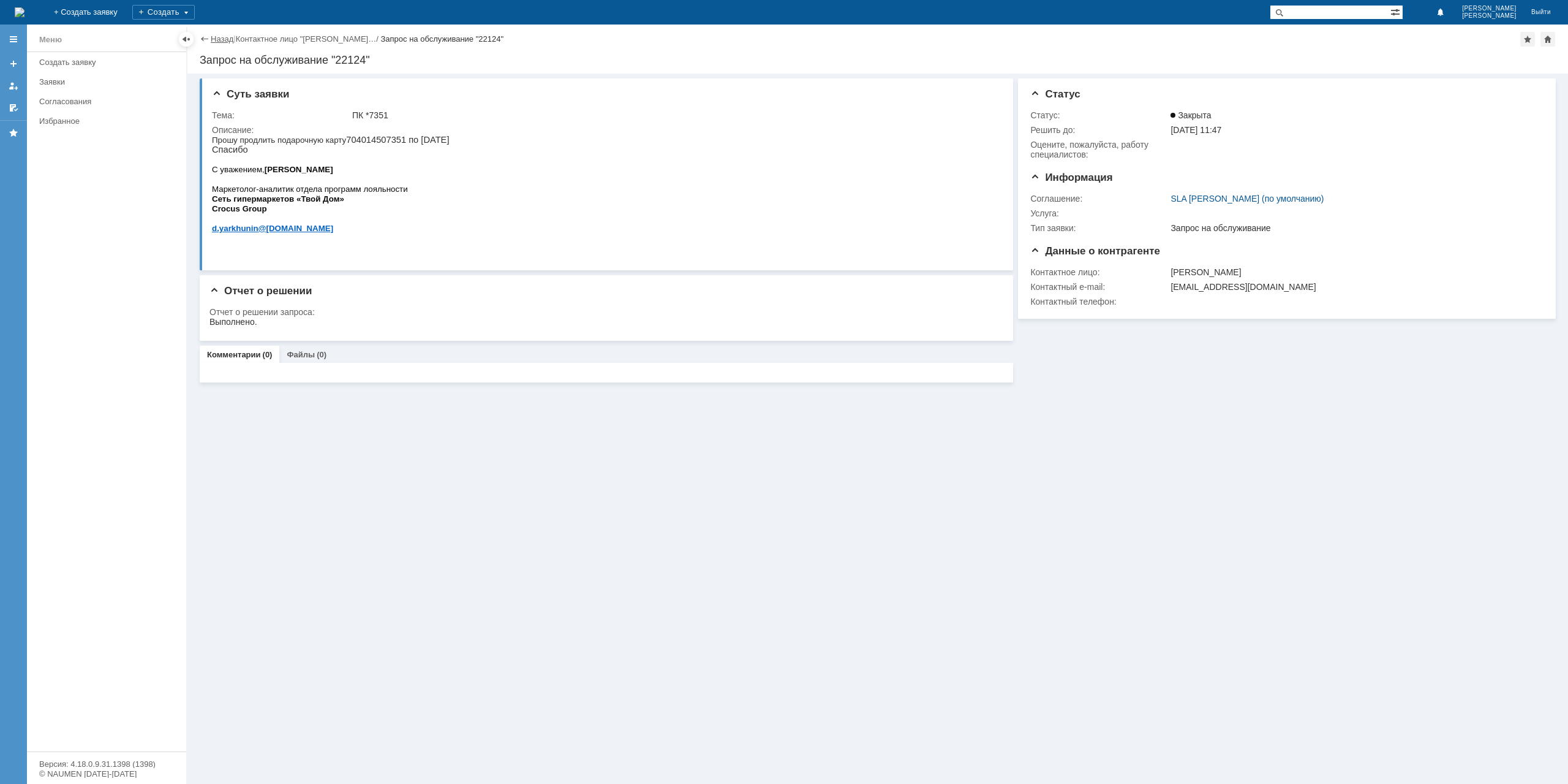
click at [232, 39] on link "Назад" at bounding box center [222, 38] width 23 height 9
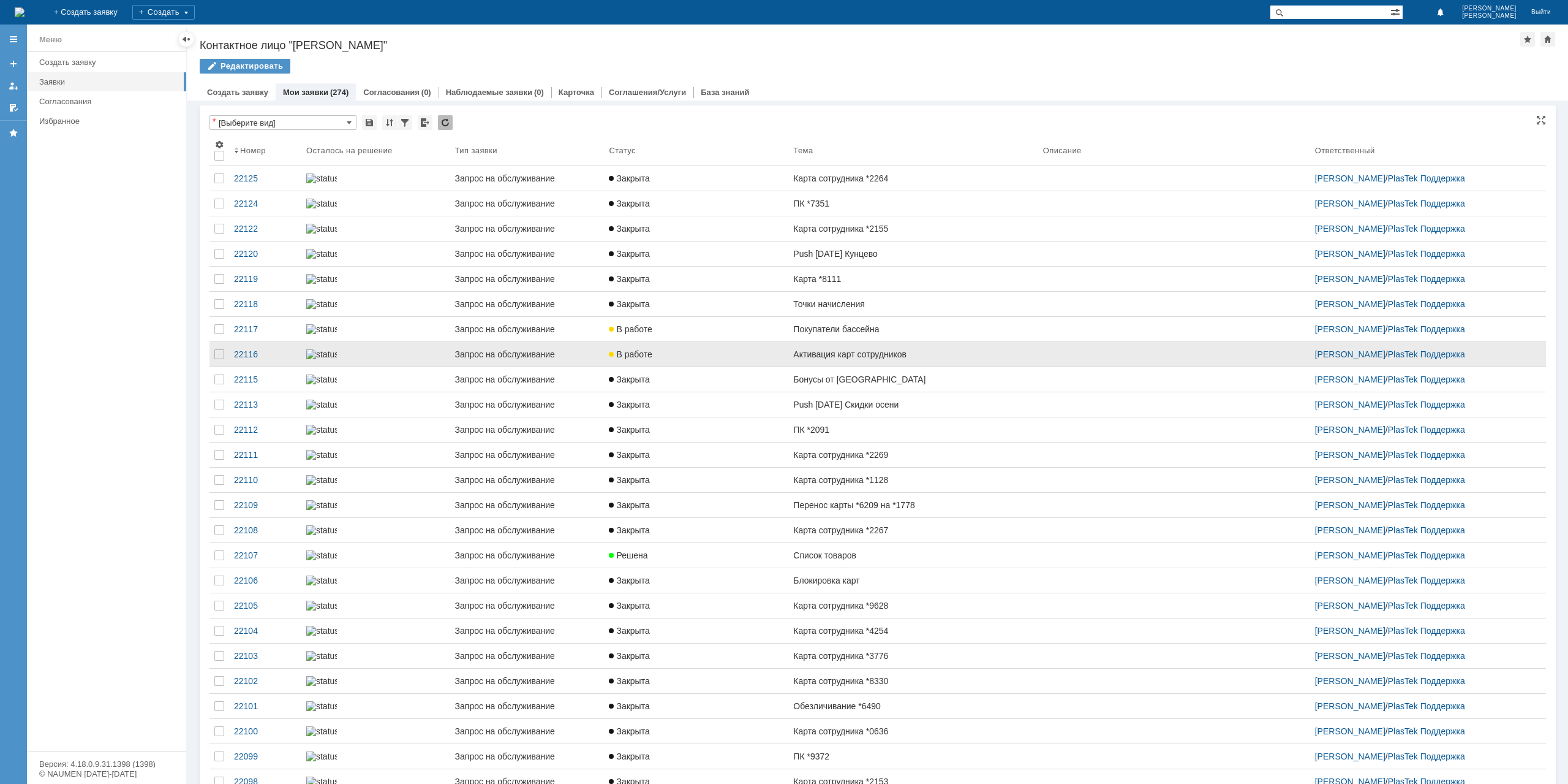
click at [894, 359] on div "Активация карт сотрудников" at bounding box center [913, 354] width 240 height 10
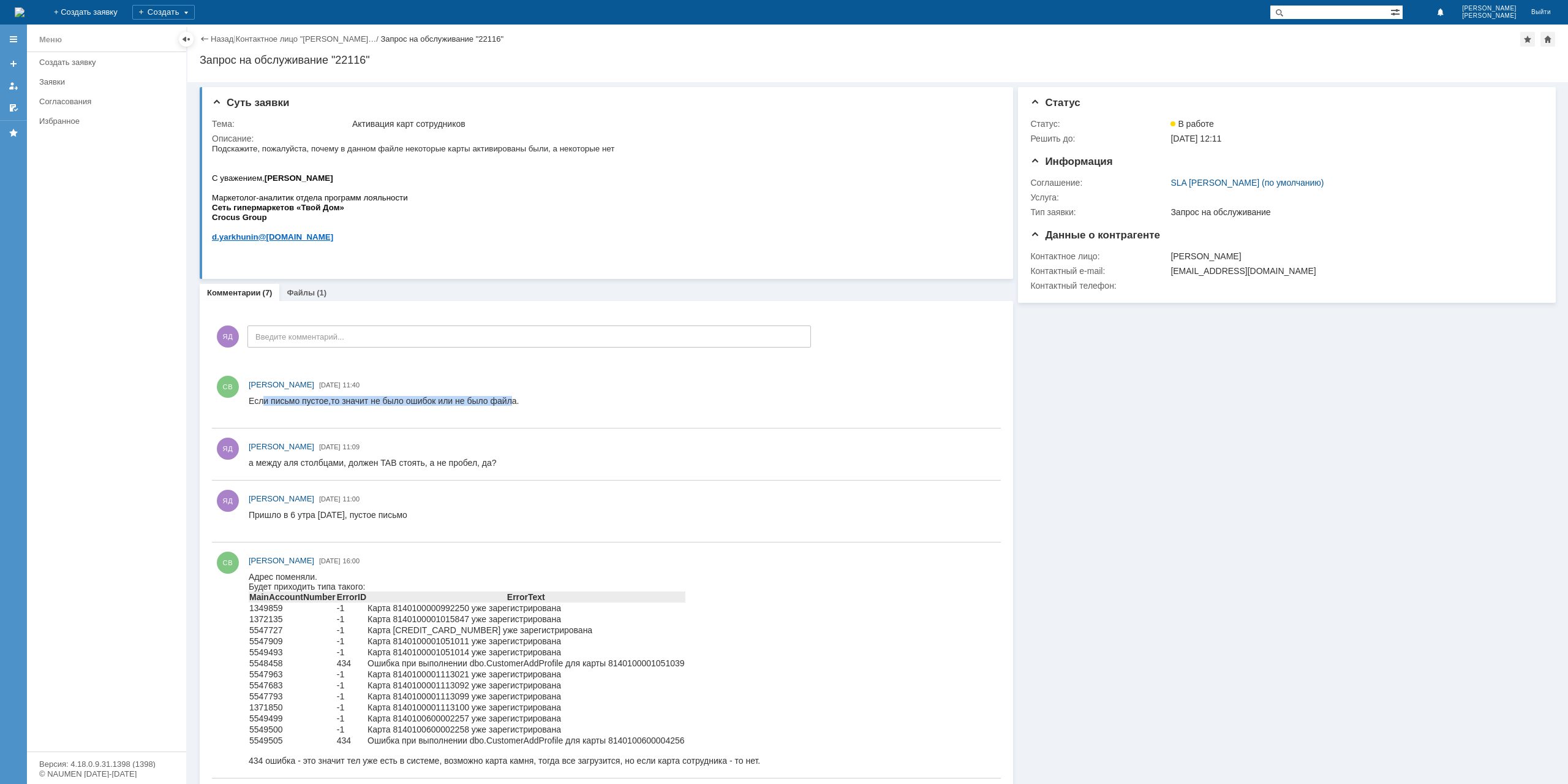
drag, startPoint x: 264, startPoint y: 404, endPoint x: 510, endPoint y: 400, distance: 246.0
click at [510, 400] on div "Если письмо пустое,то значит не было ошибок или не было файла." at bounding box center [384, 405] width 270 height 19
click at [514, 400] on div "Если письмо пустое,то значит не было ошибок или не было файла." at bounding box center [384, 405] width 270 height 19
